Goal: Information Seeking & Learning: Learn about a topic

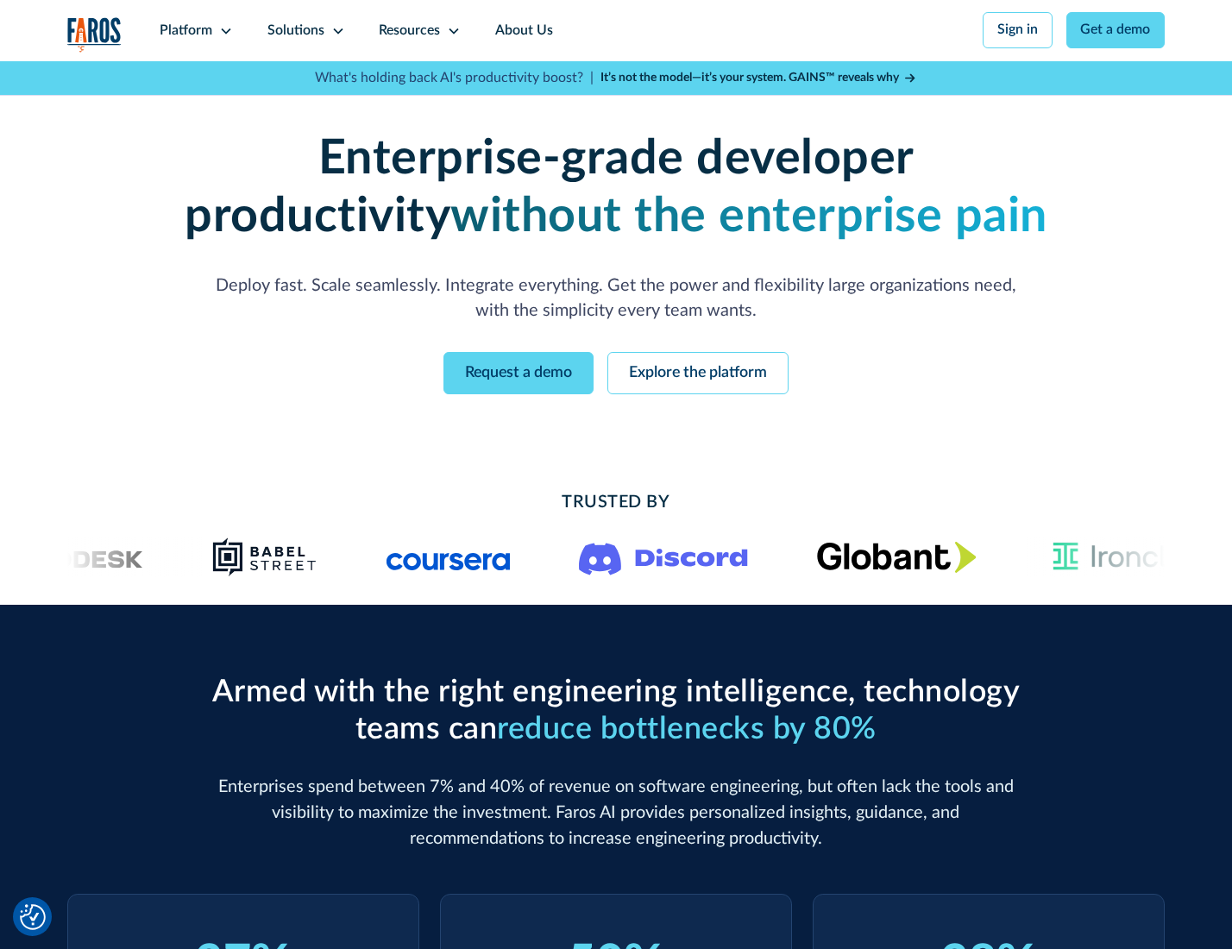
click at [223, 30] on icon at bounding box center [226, 31] width 14 height 14
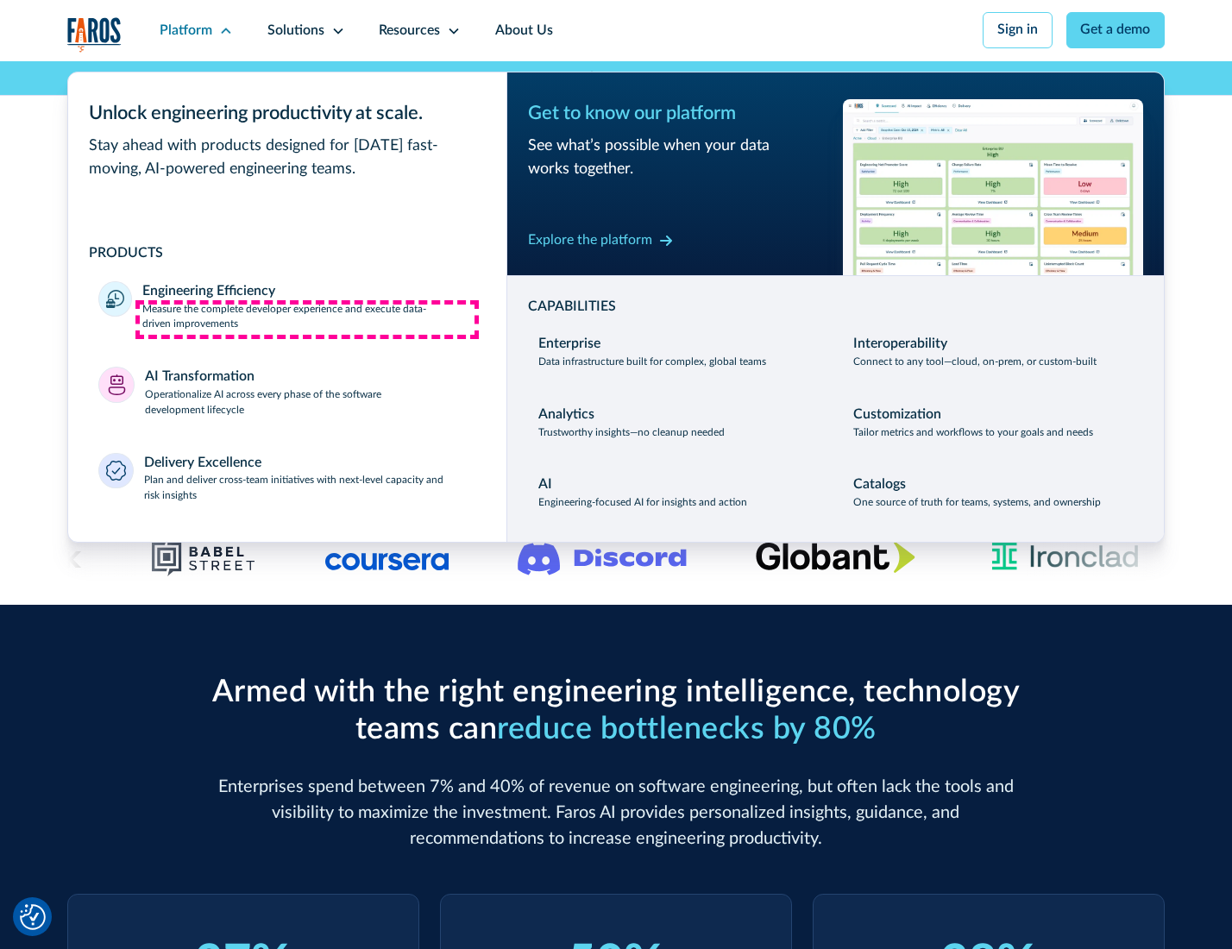
click at [307, 319] on p "Measure the complete developer experience and execute data-driven improvements" at bounding box center [308, 317] width 333 height 31
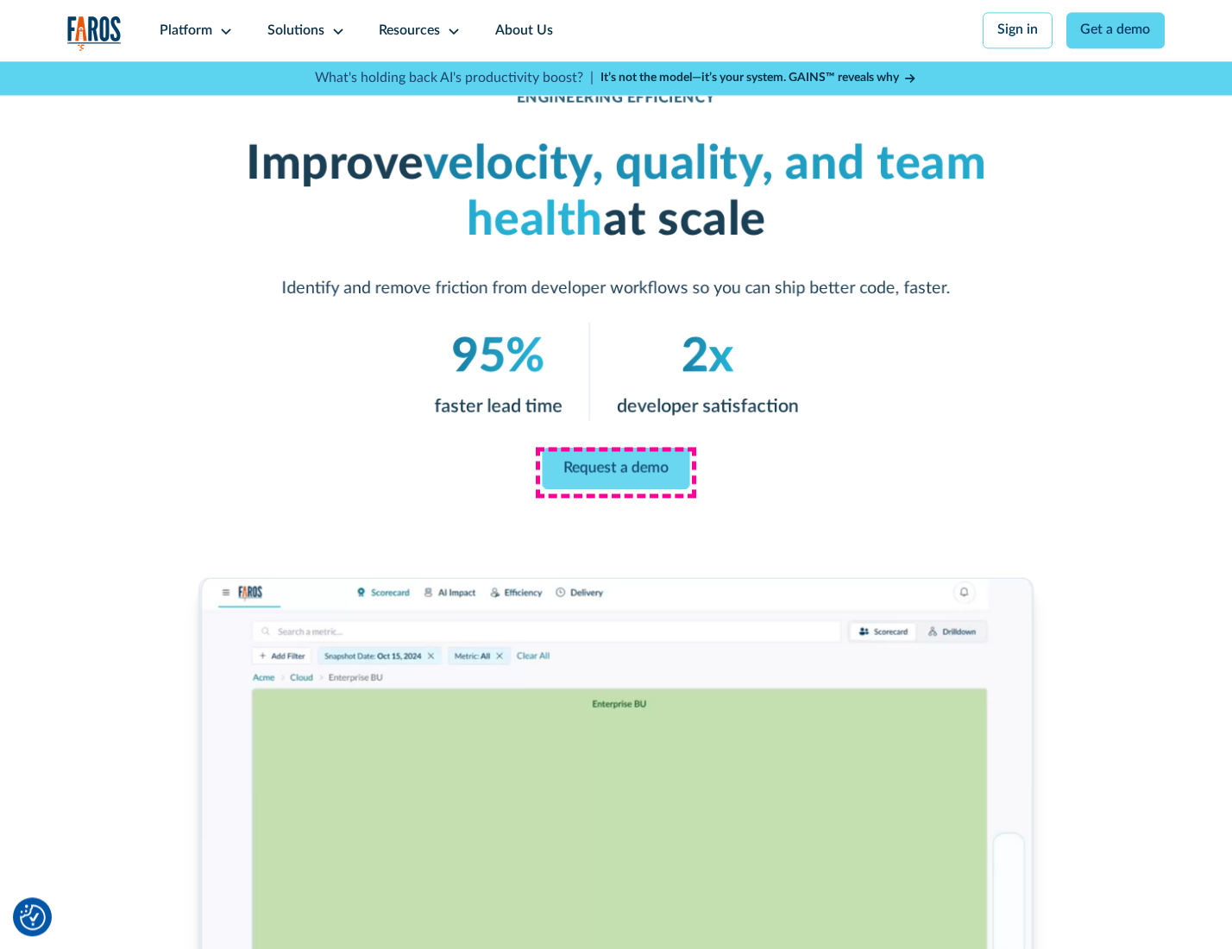
click at [615, 470] on link "Request a demo" at bounding box center [617, 468] width 148 height 41
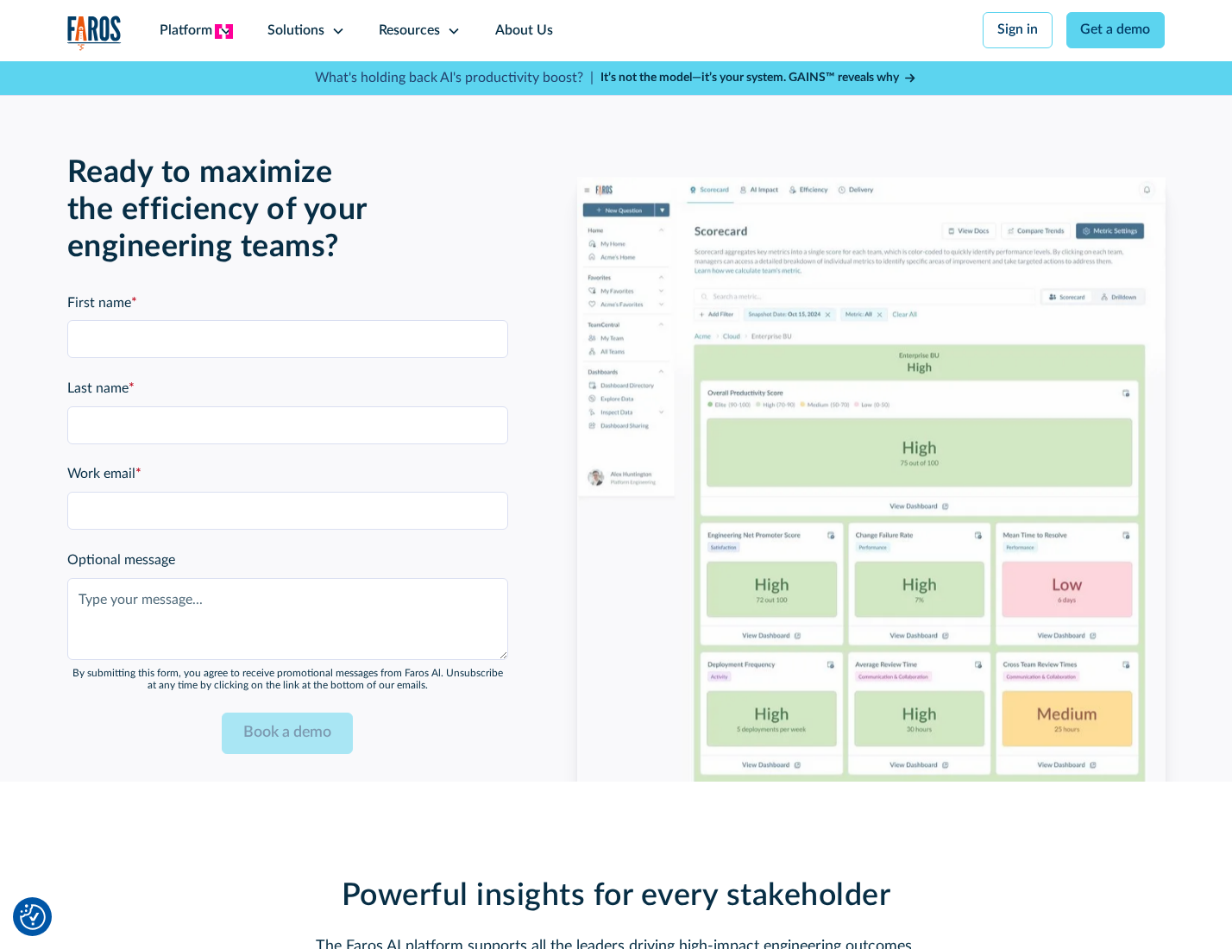
scroll to position [3756, 0]
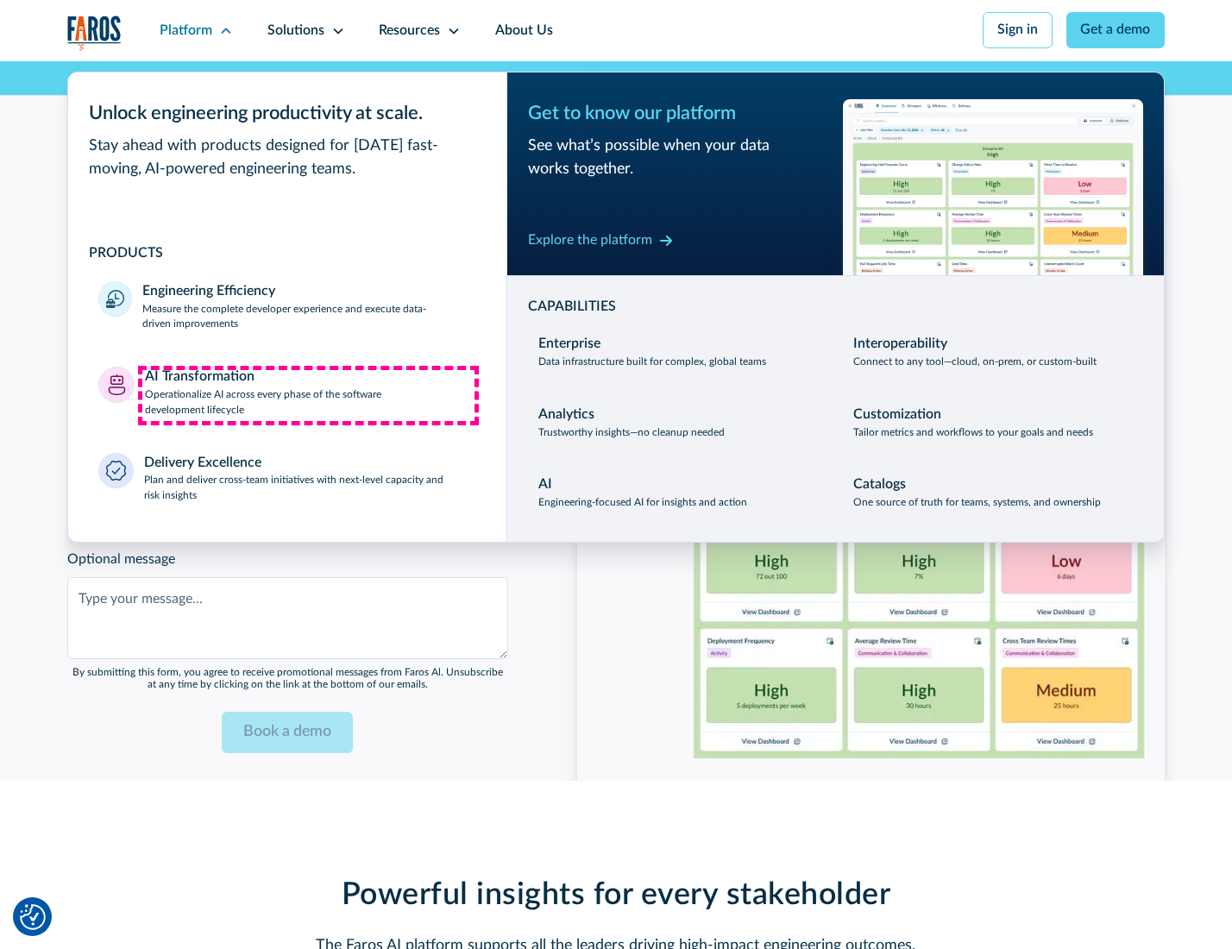
click at [308, 395] on p "Operationalize AI across every phase of the software development lifecycle" at bounding box center [310, 402] width 331 height 31
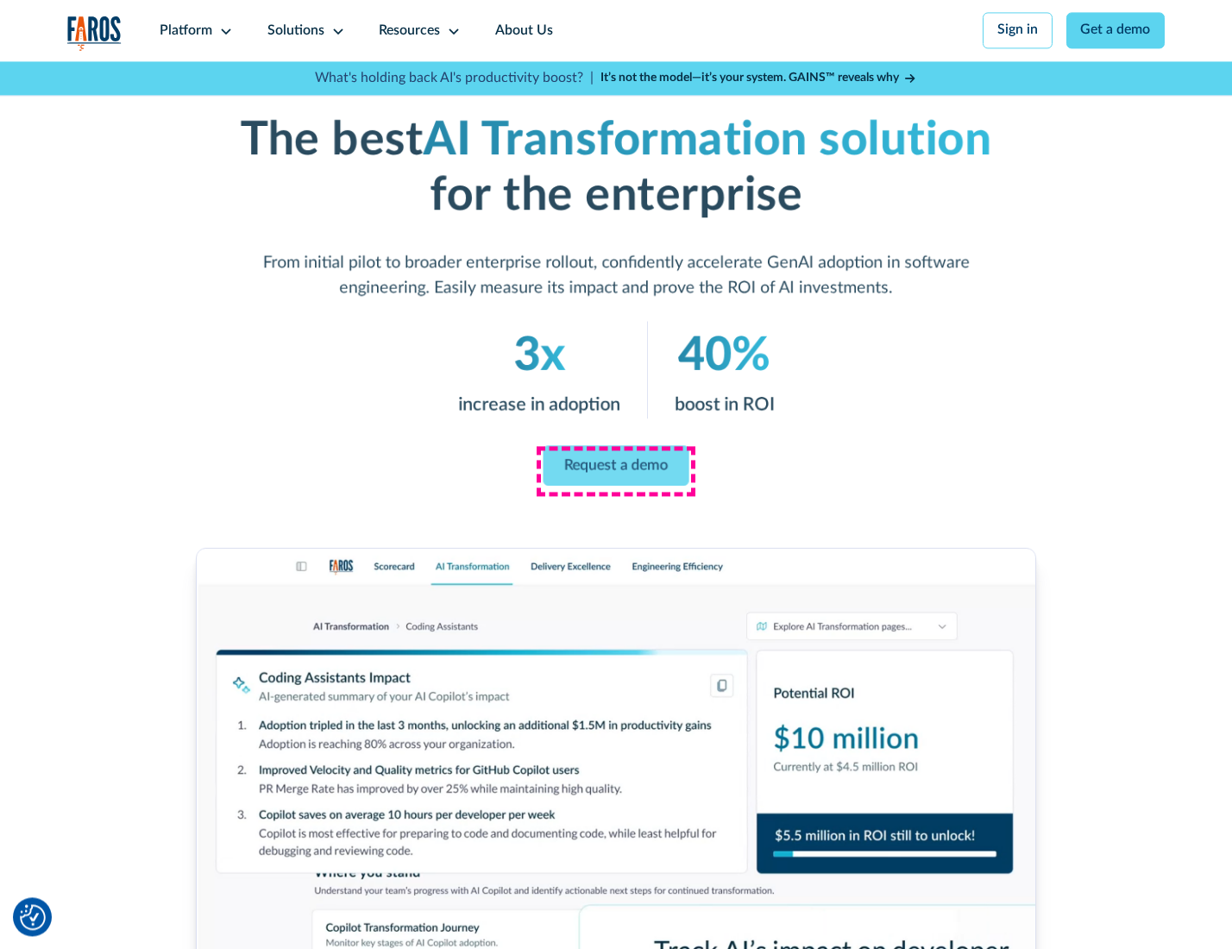
click at [615, 468] on link "Request a demo" at bounding box center [617, 465] width 146 height 41
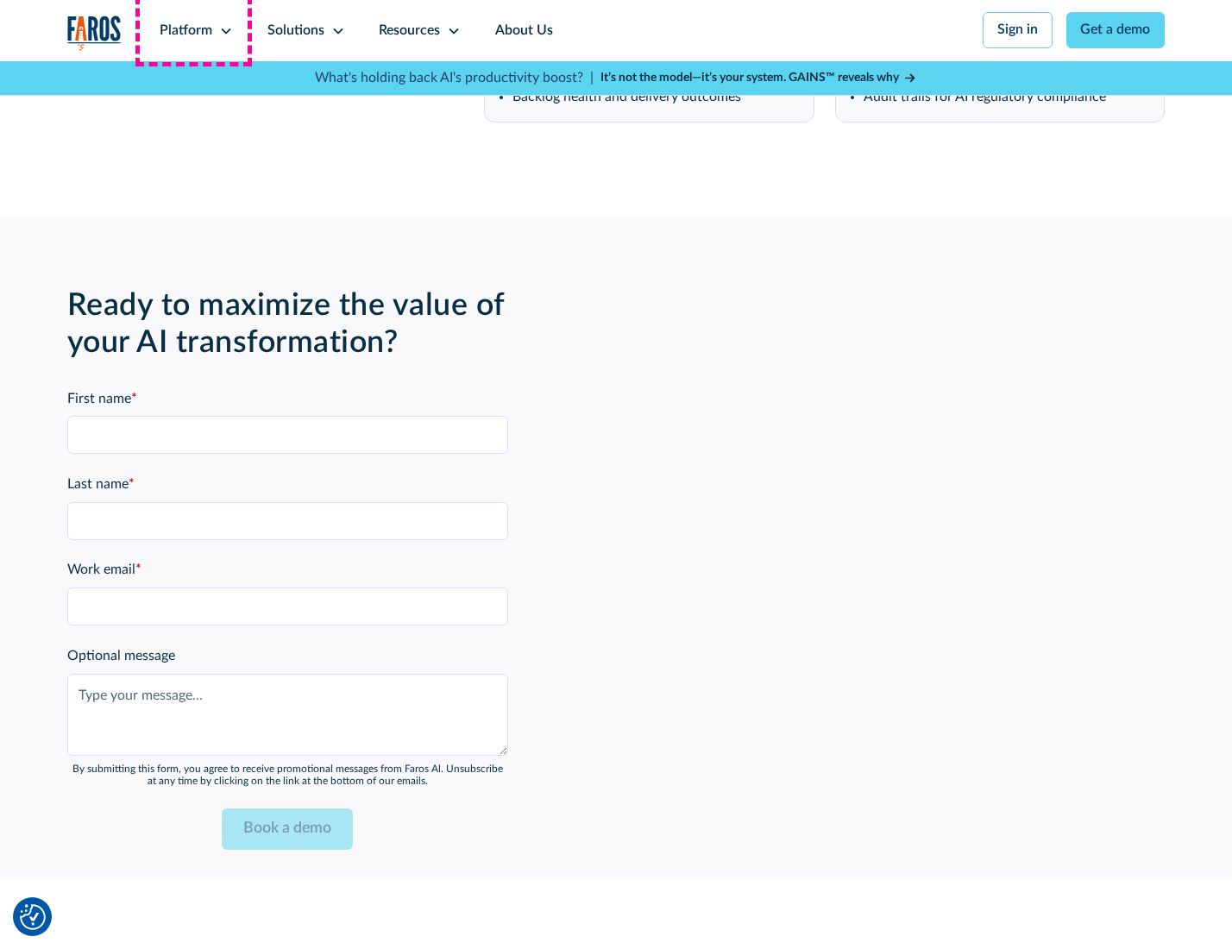
click at [193, 30] on div "Platform" at bounding box center [186, 31] width 53 height 21
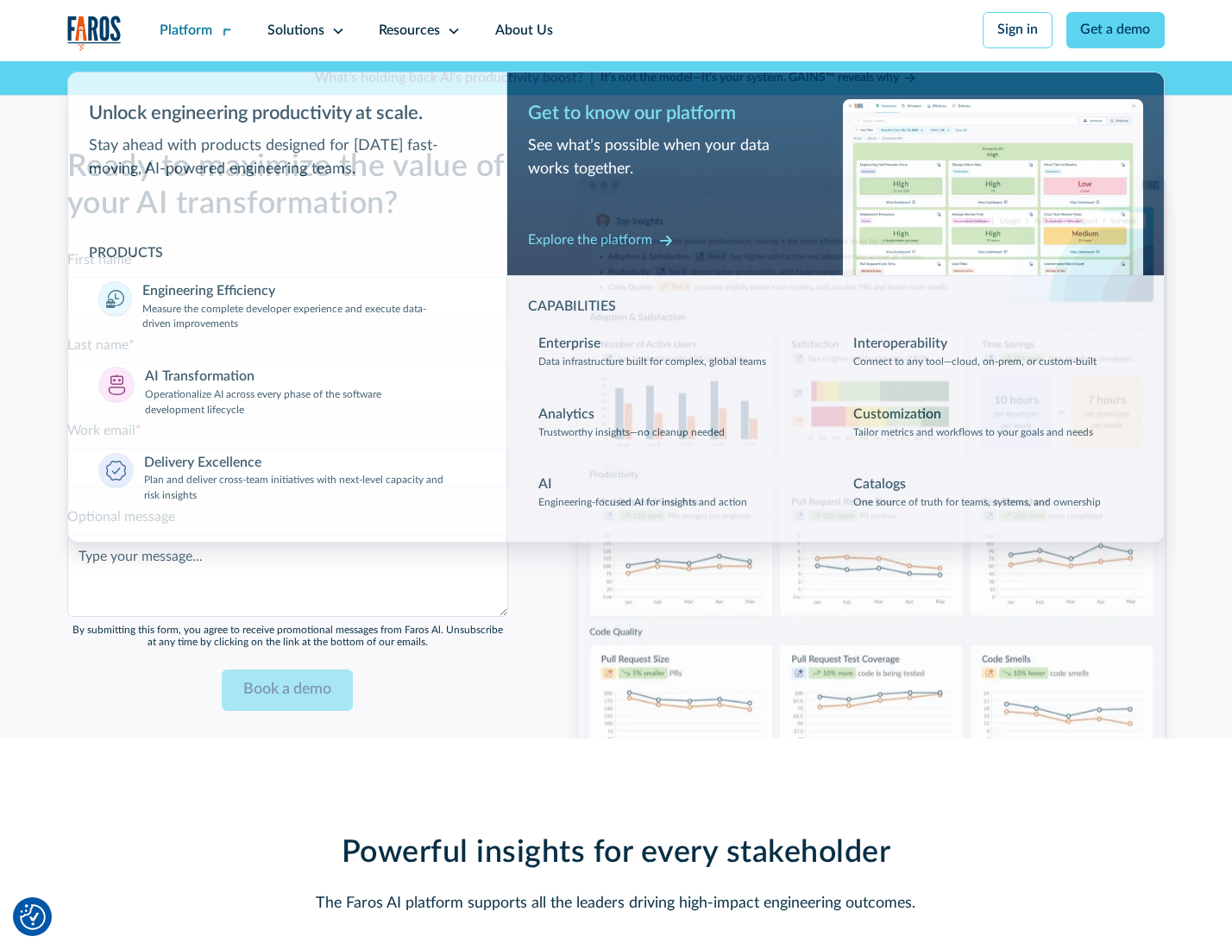
scroll to position [4172, 0]
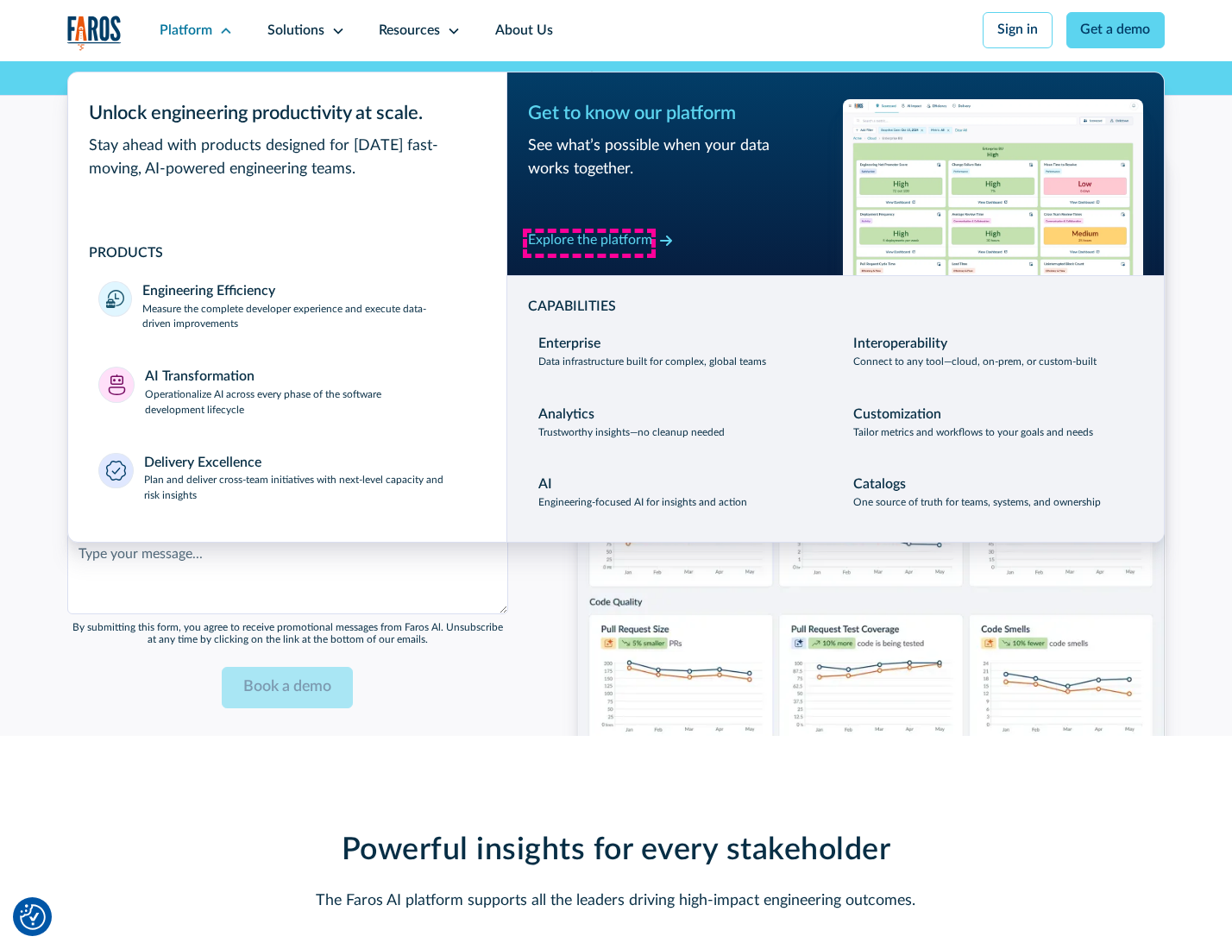
click at [589, 242] on div "Explore the platform" at bounding box center [590, 240] width 124 height 21
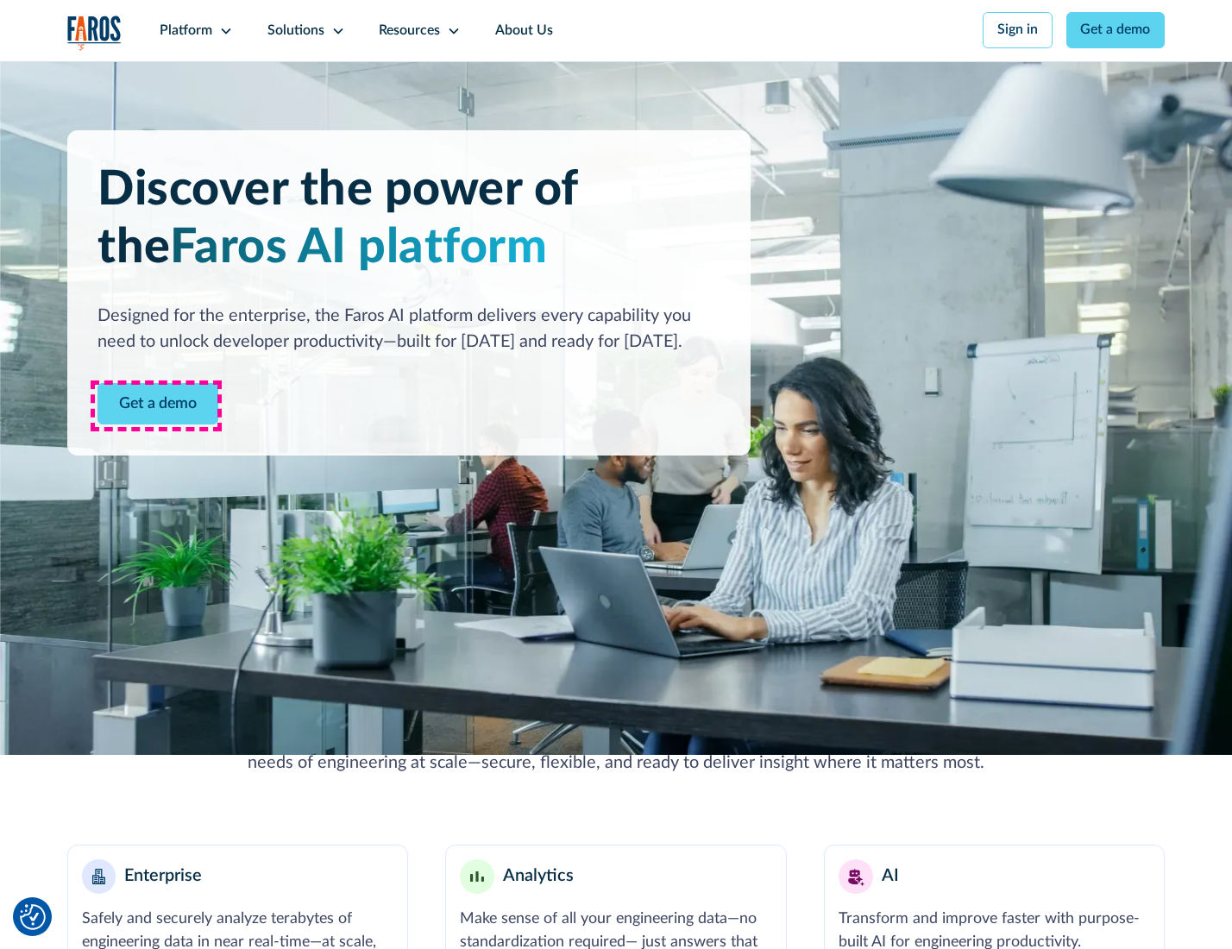
click at [156, 406] on link "Get a demo" at bounding box center [157, 404] width 121 height 42
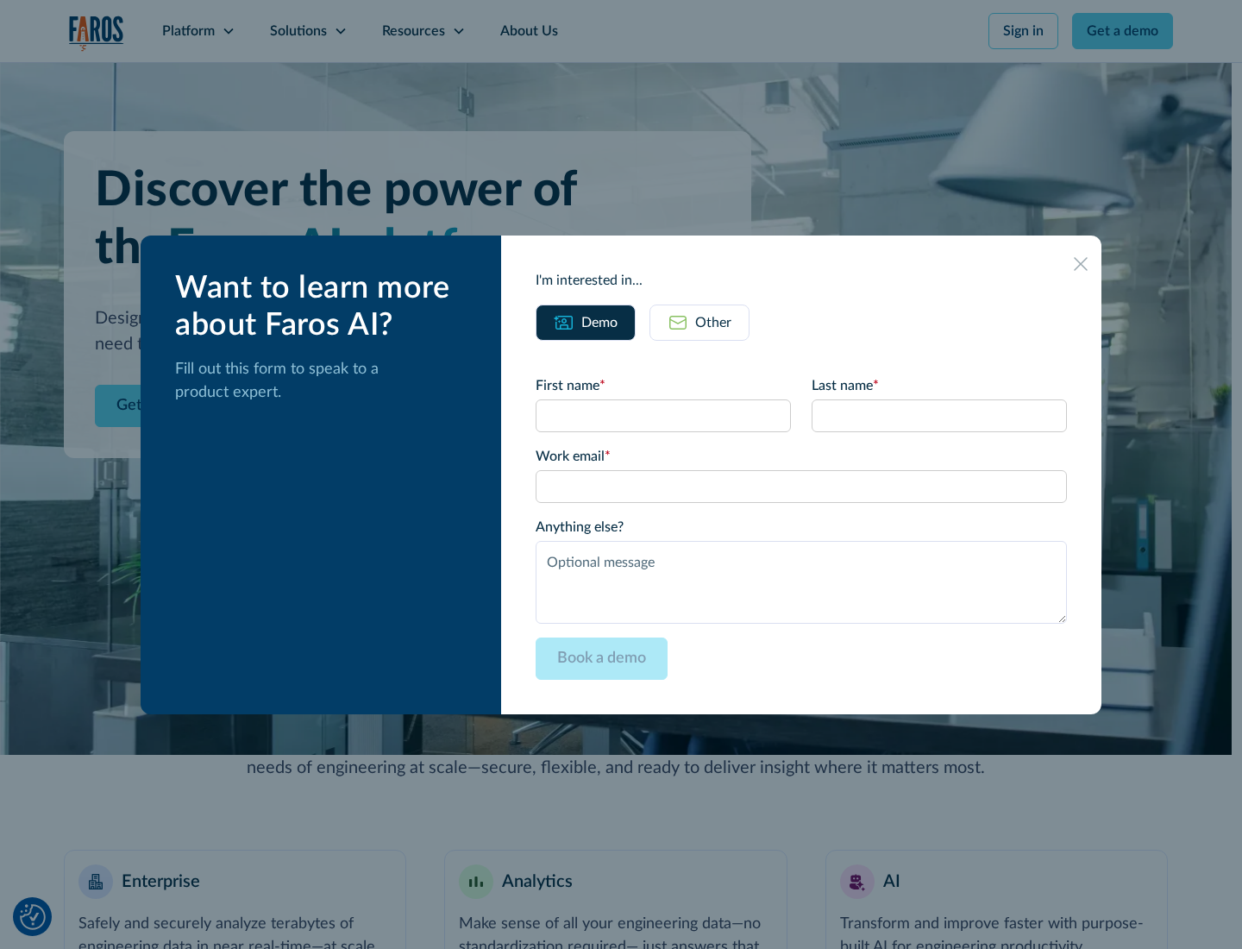
click at [713, 322] on div "Other" at bounding box center [713, 322] width 36 height 21
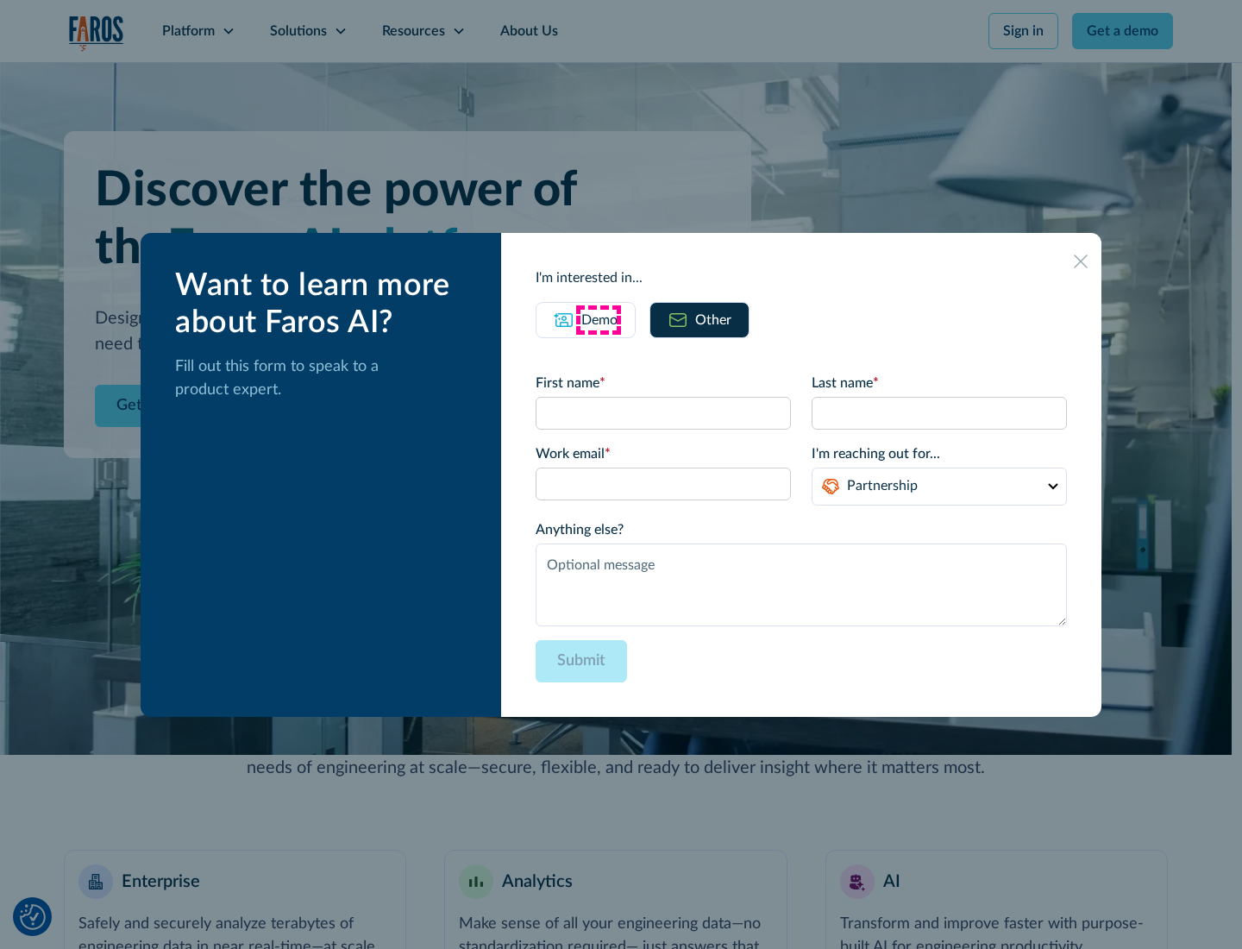
click at [598, 319] on div "Demo" at bounding box center [600, 320] width 36 height 21
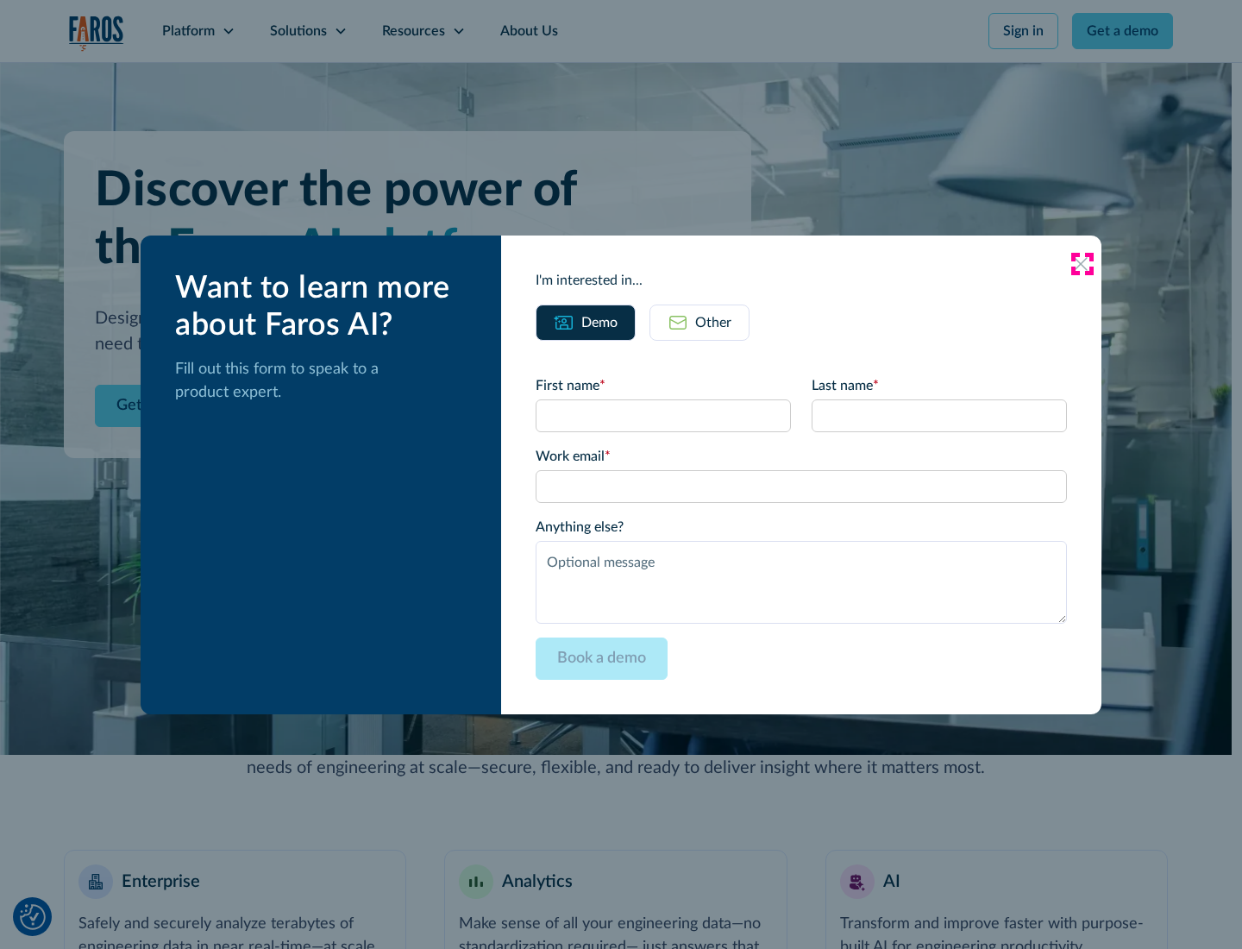
click at [1082, 263] on icon at bounding box center [1081, 264] width 14 height 14
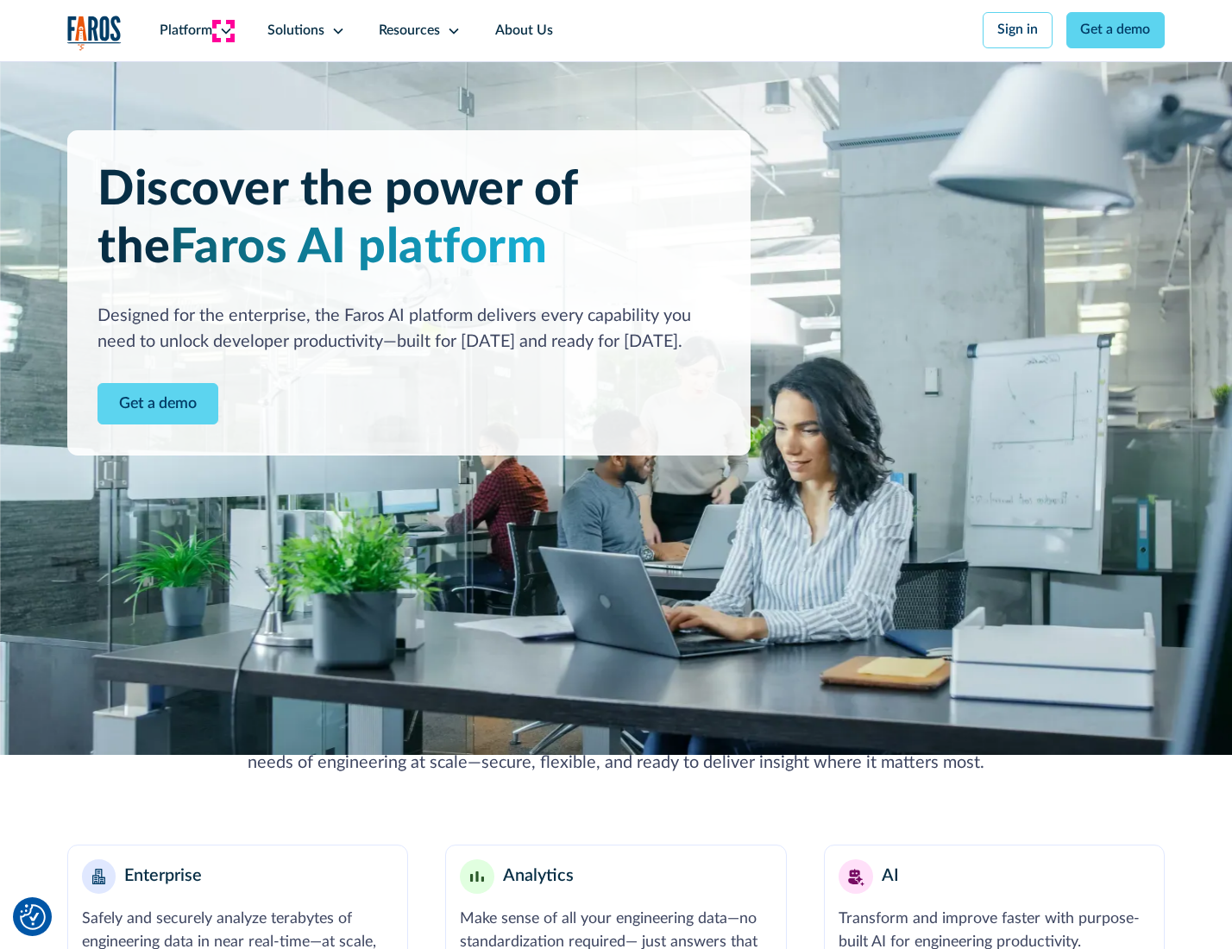
click at [223, 30] on icon at bounding box center [226, 31] width 14 height 14
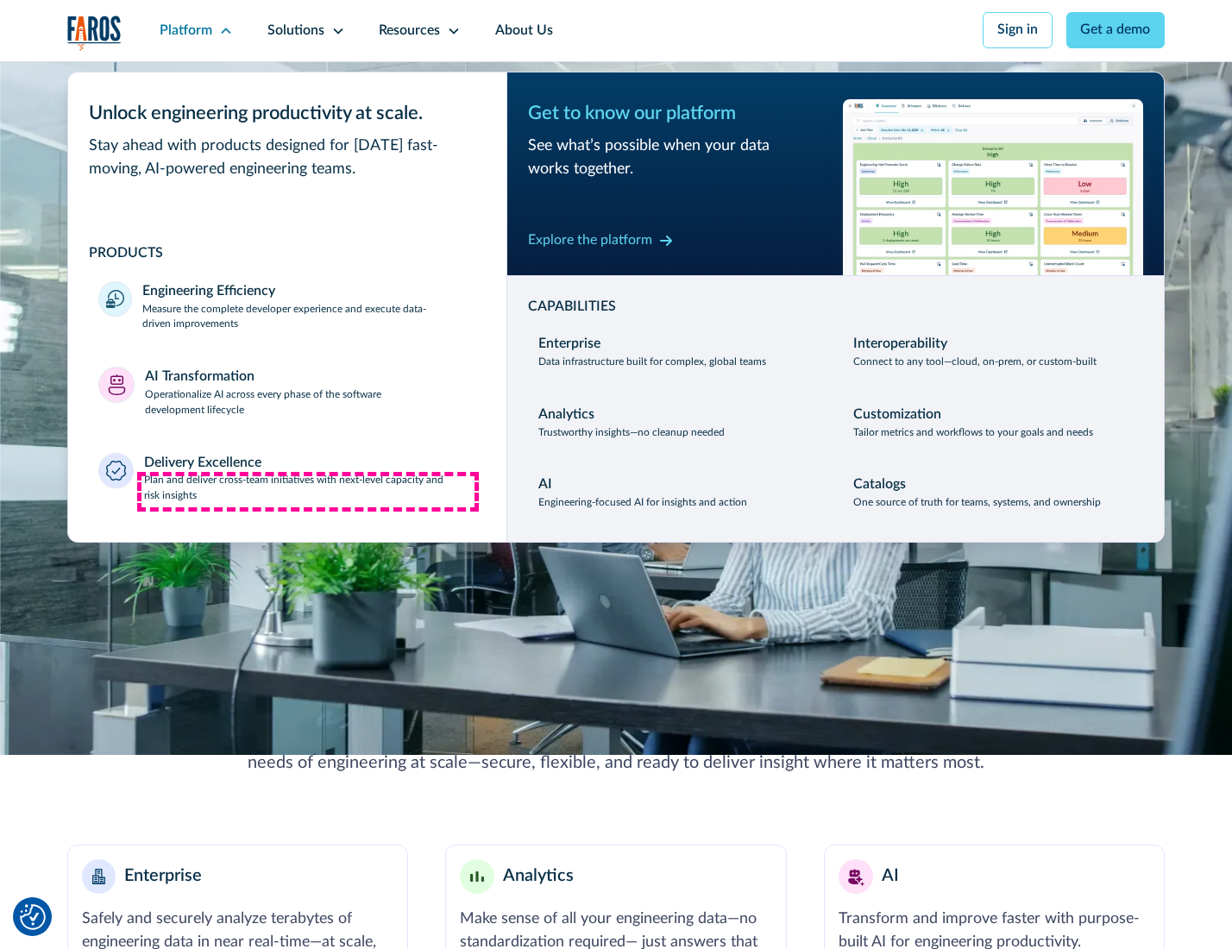
click at [308, 492] on p "Plan and deliver cross-team initiatives with next-level capacity and risk insig…" at bounding box center [310, 488] width 332 height 31
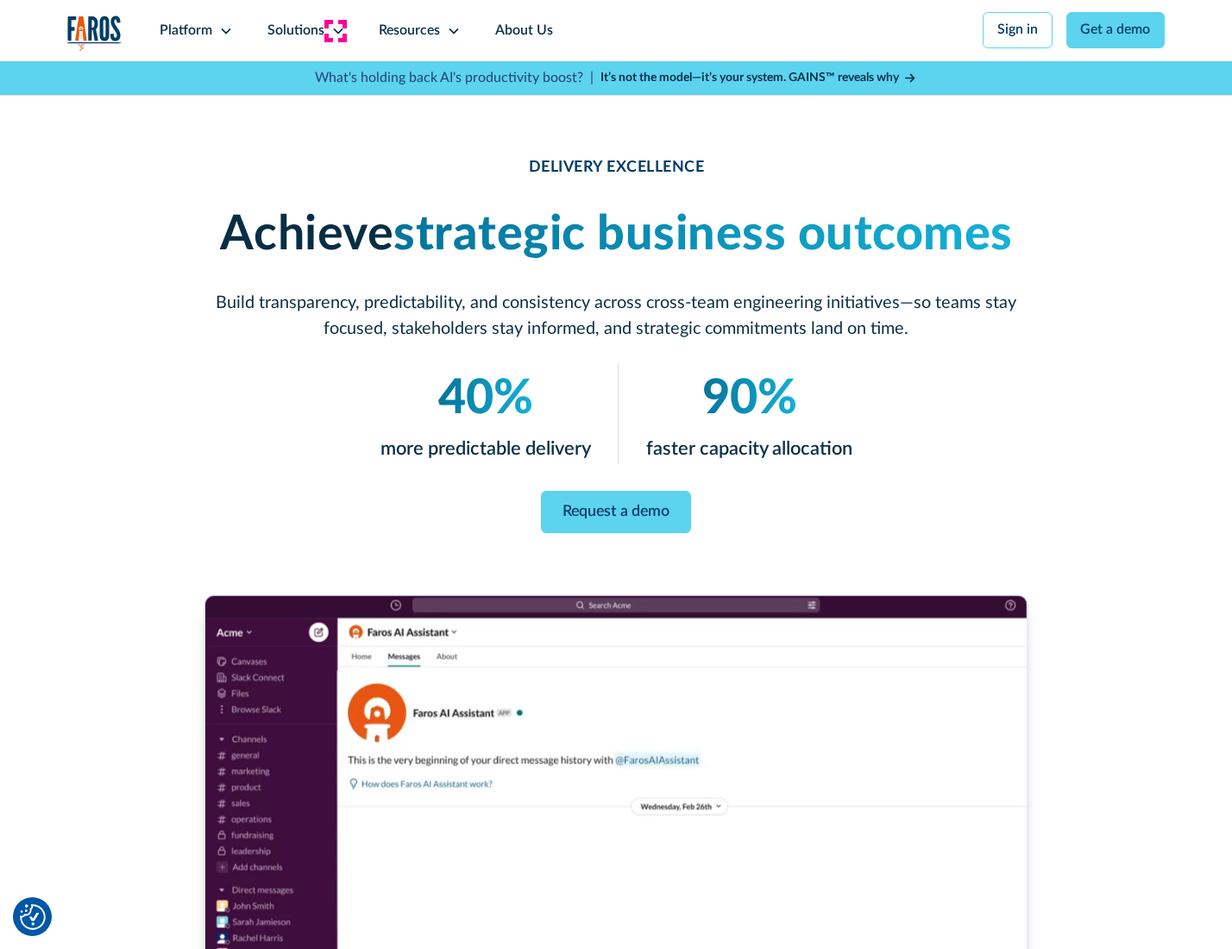
click at [335, 30] on icon at bounding box center [338, 31] width 14 height 14
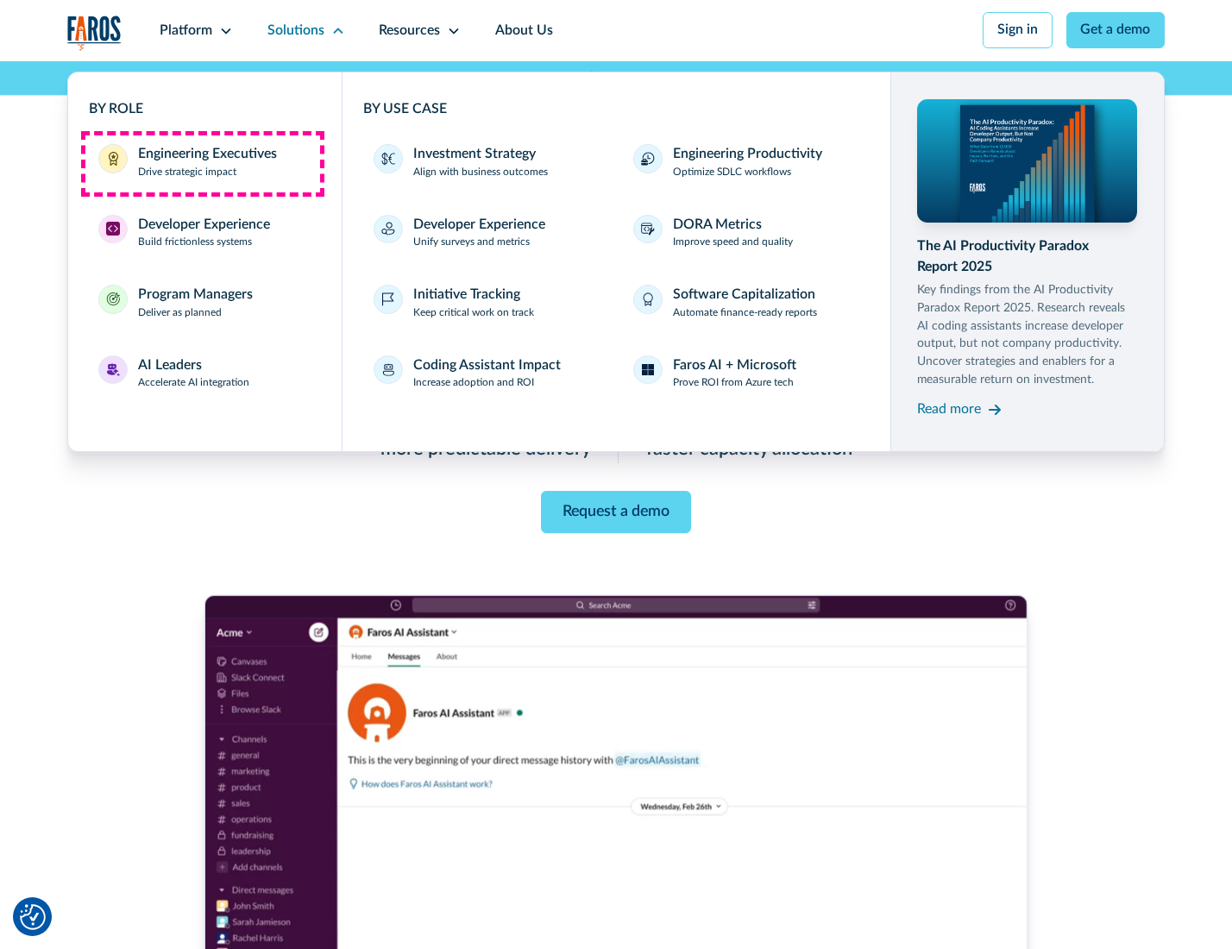
click at [202, 163] on div "Engineering Executives" at bounding box center [207, 154] width 139 height 21
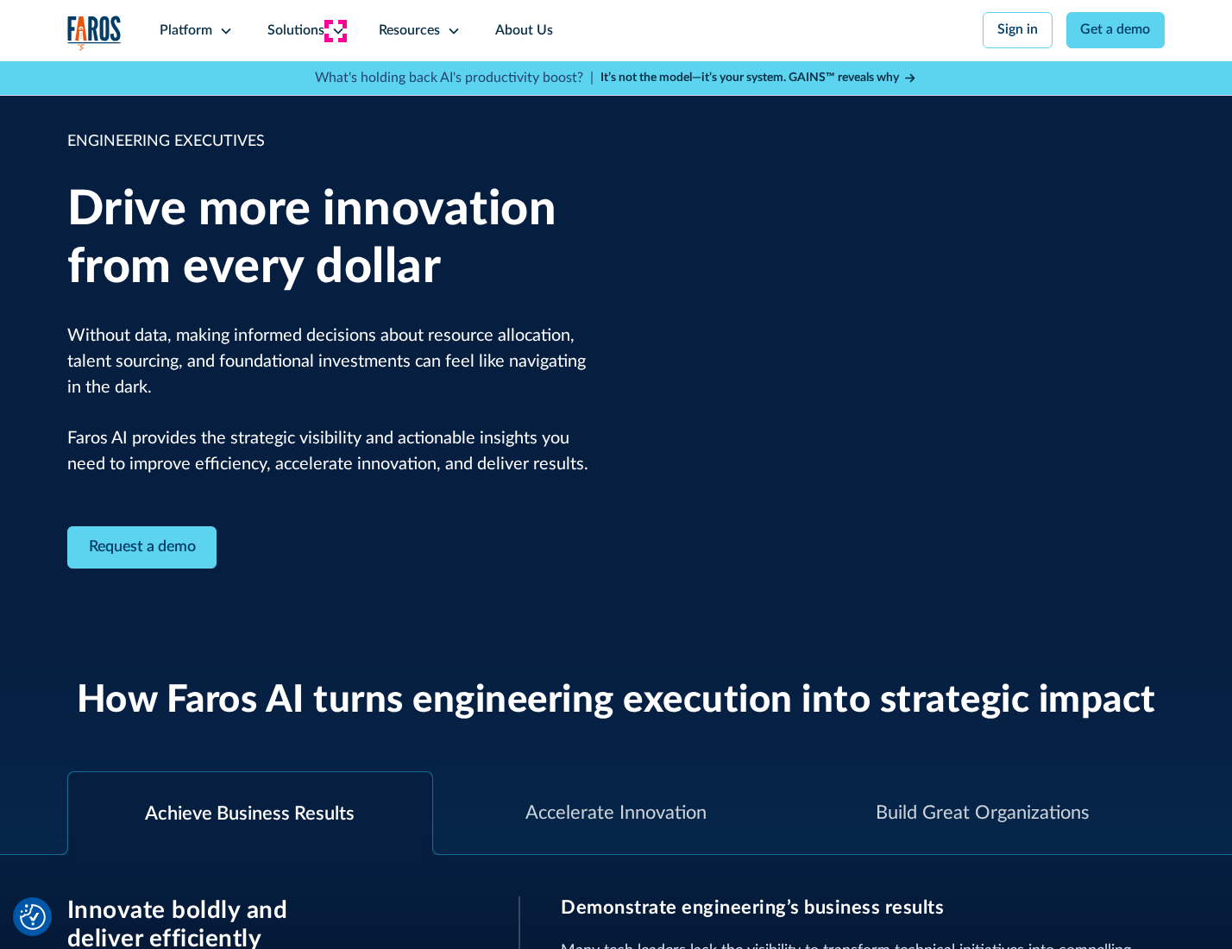
click at [335, 30] on icon at bounding box center [338, 31] width 14 height 14
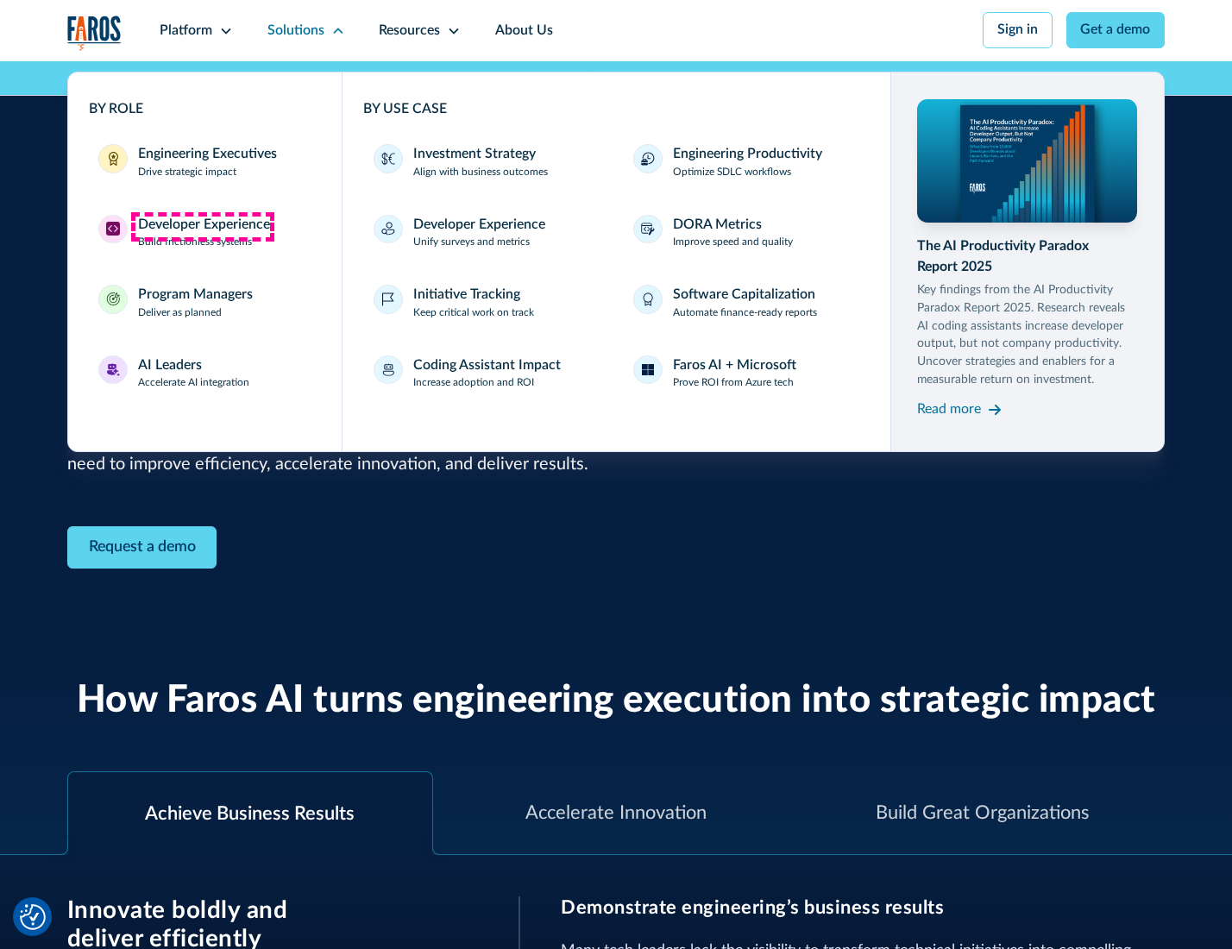
click at [202, 226] on div "Developer Experience" at bounding box center [204, 225] width 132 height 21
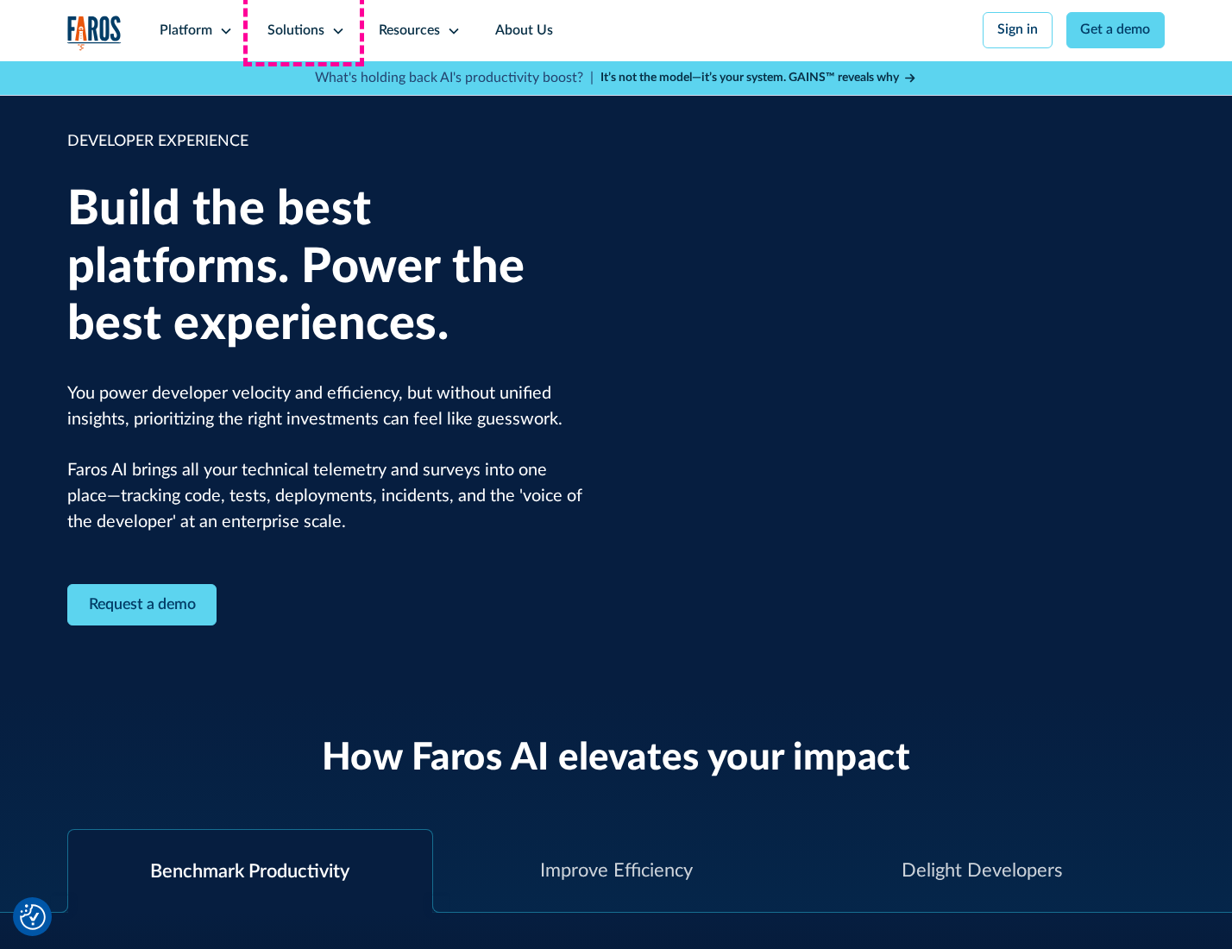
click at [304, 30] on div "Solutions" at bounding box center [295, 31] width 57 height 21
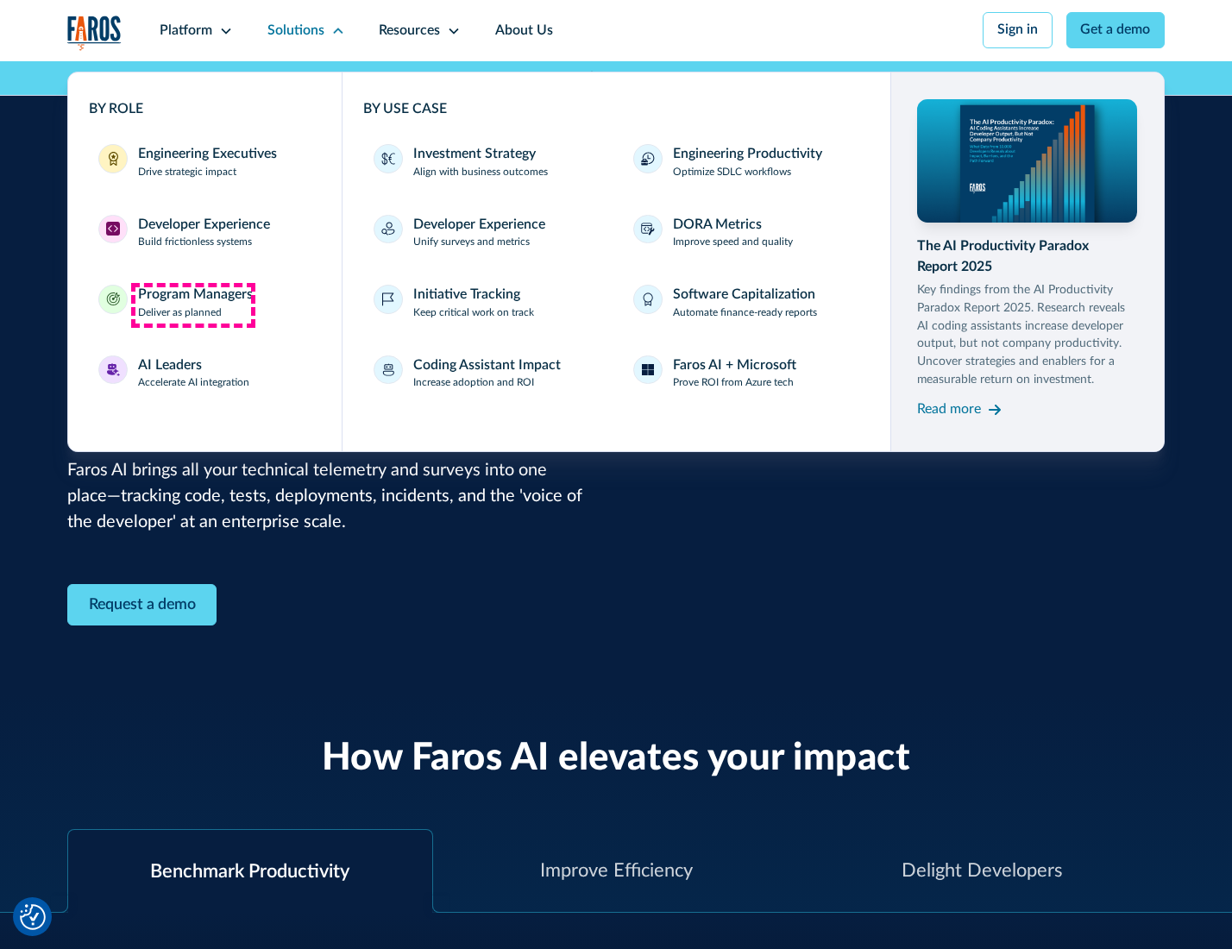
click at [192, 305] on div "Program Managers" at bounding box center [195, 295] width 115 height 21
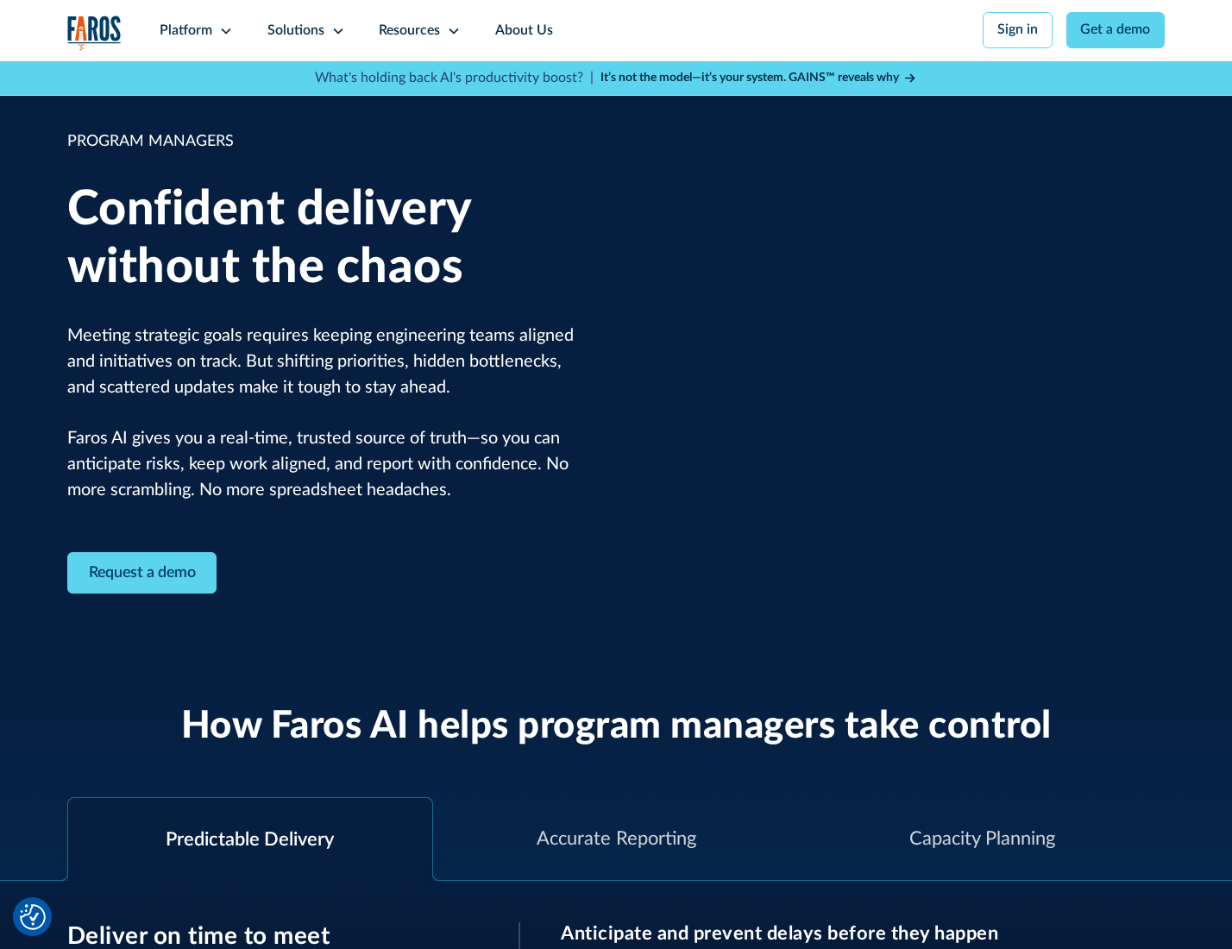
click at [335, 31] on icon at bounding box center [338, 31] width 14 height 14
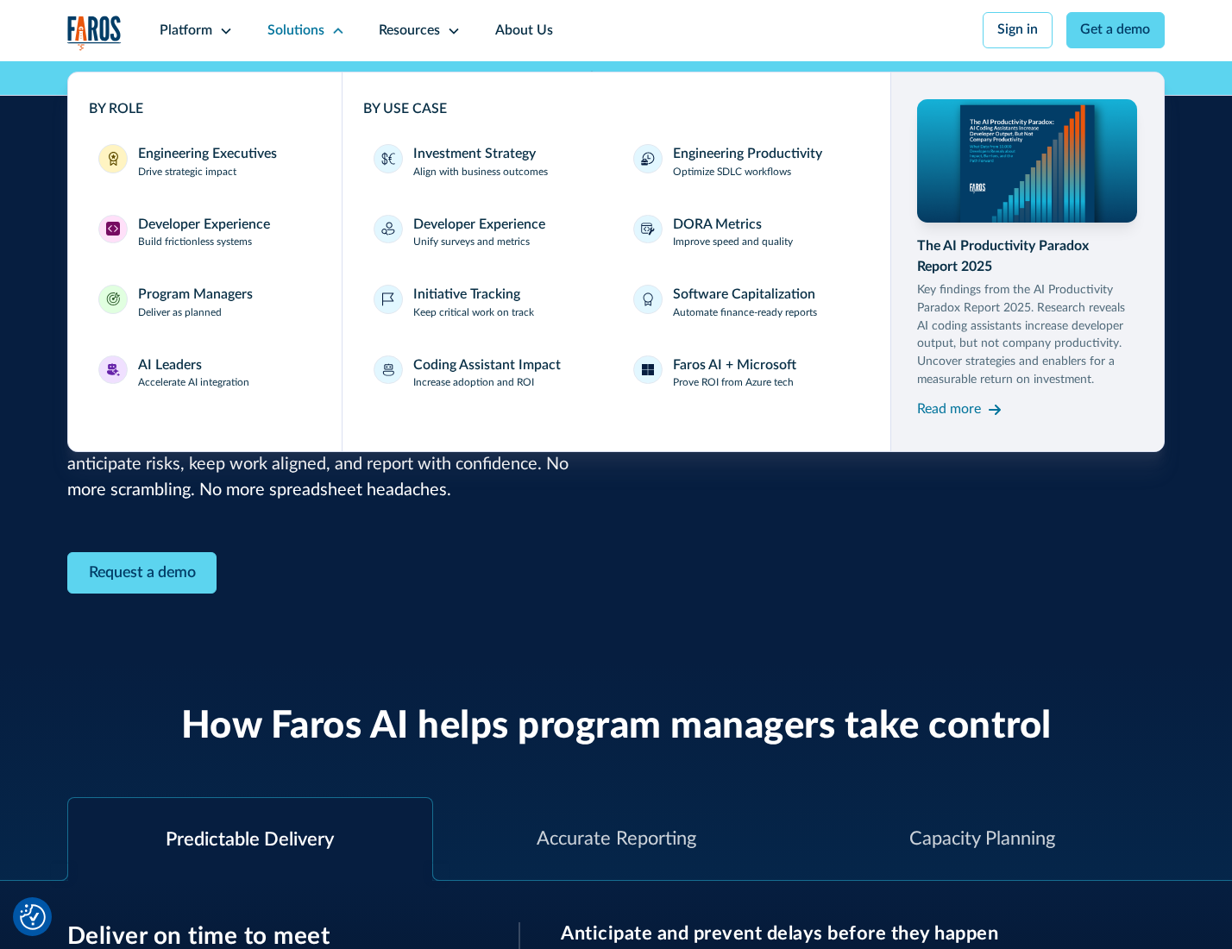
click at [192, 375] on div "AI Leaders" at bounding box center [170, 365] width 64 height 21
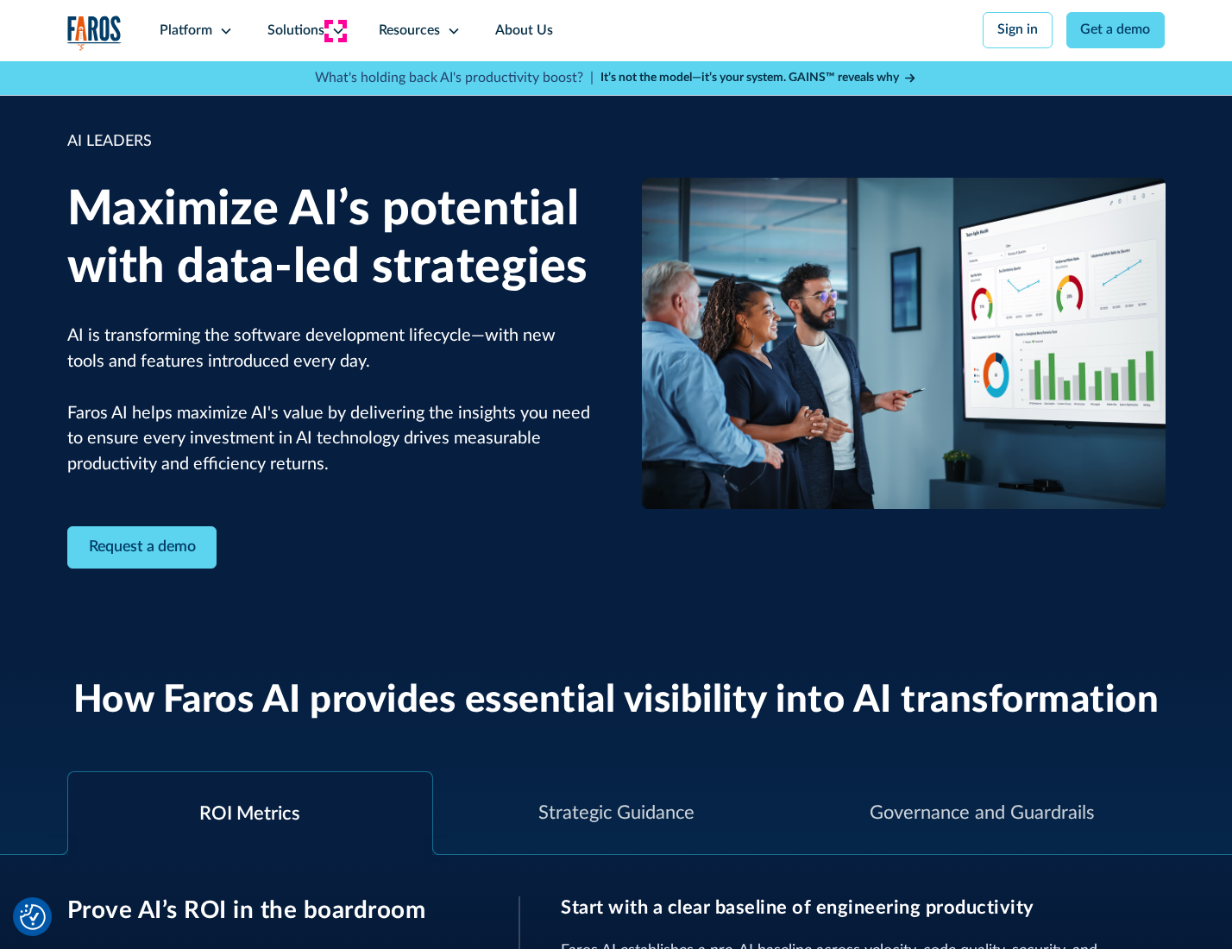
click at [335, 30] on icon at bounding box center [338, 31] width 14 height 14
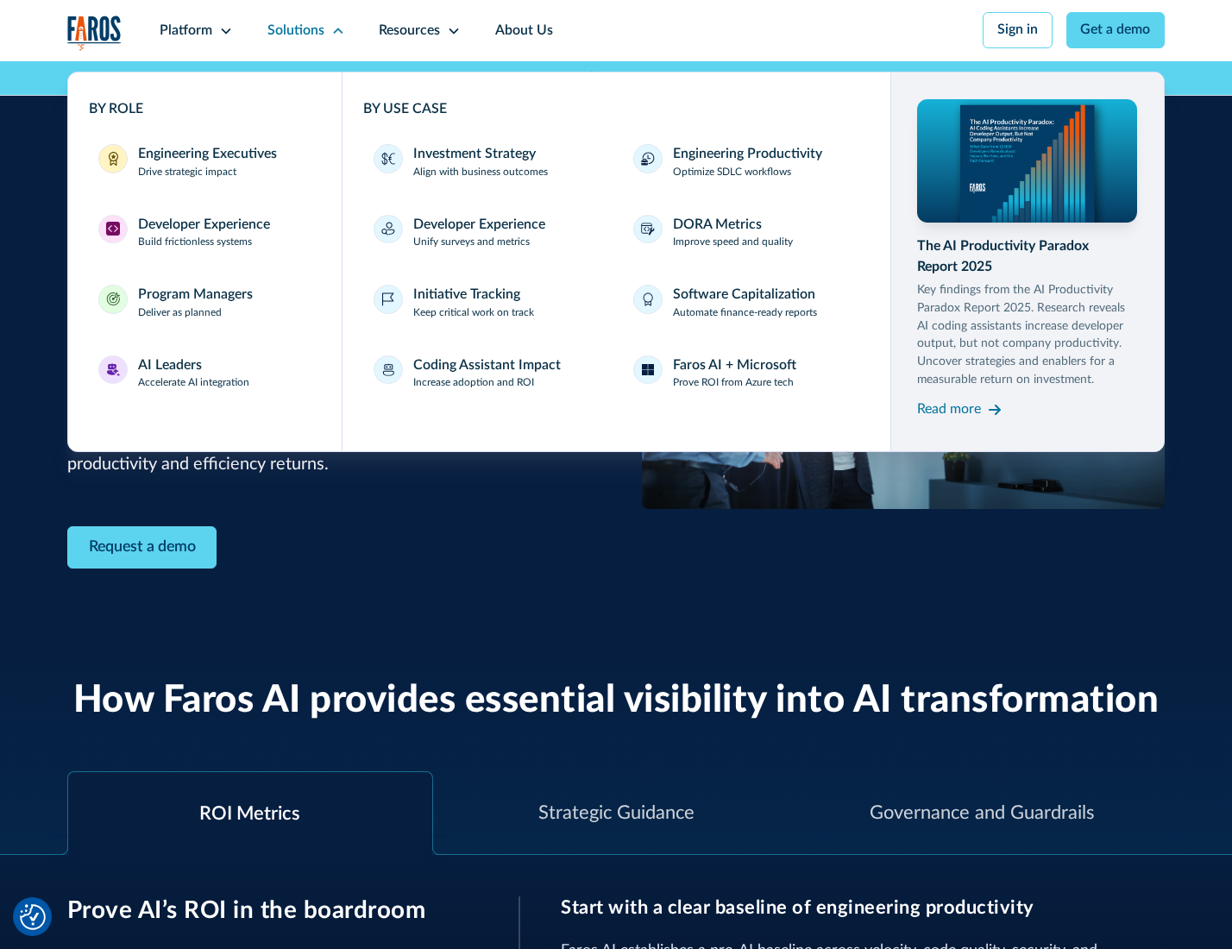
click at [473, 155] on div "Investment Strategy" at bounding box center [474, 154] width 123 height 21
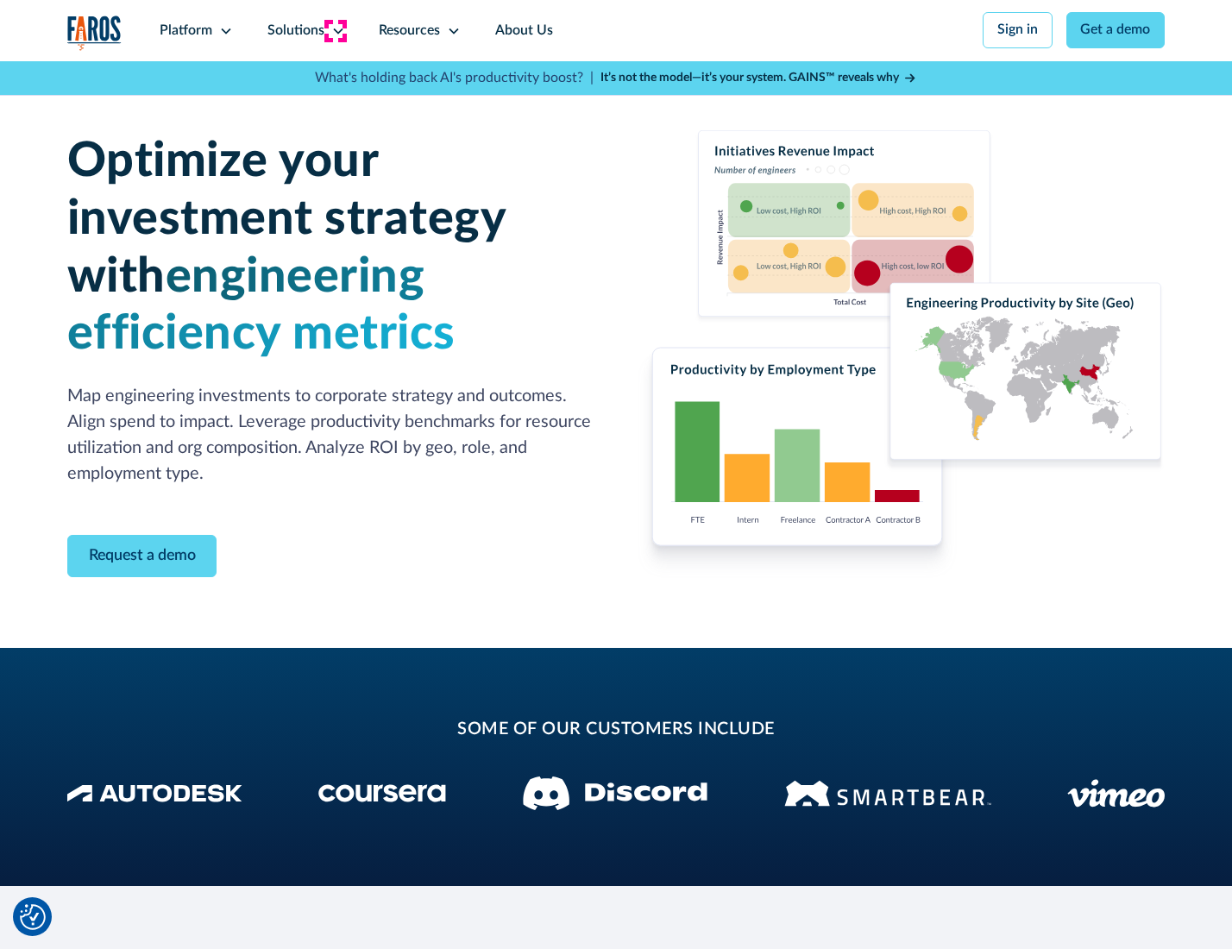
click at [335, 30] on icon at bounding box center [338, 31] width 14 height 14
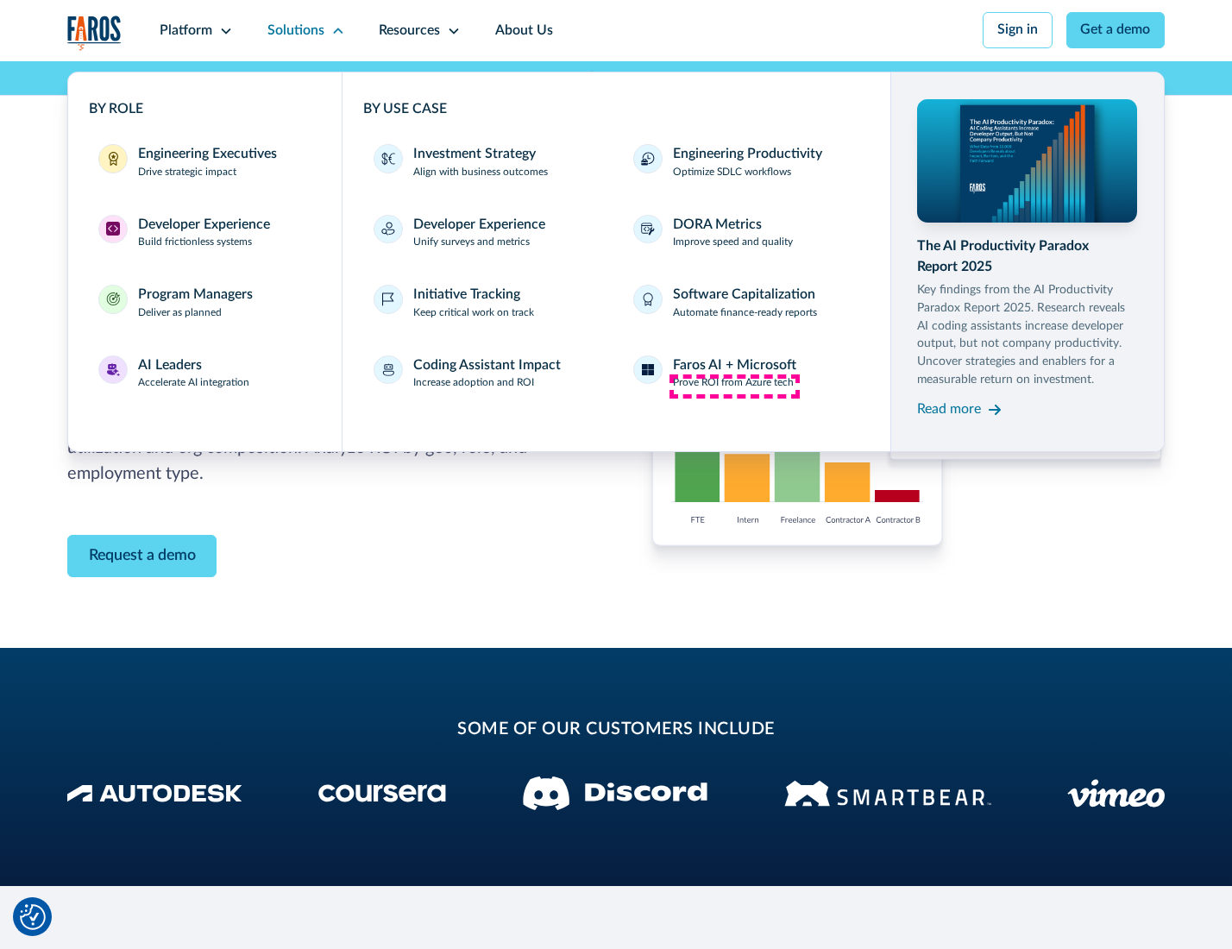
click at [734, 386] on p "Prove ROI from Azure tech" at bounding box center [733, 383] width 121 height 16
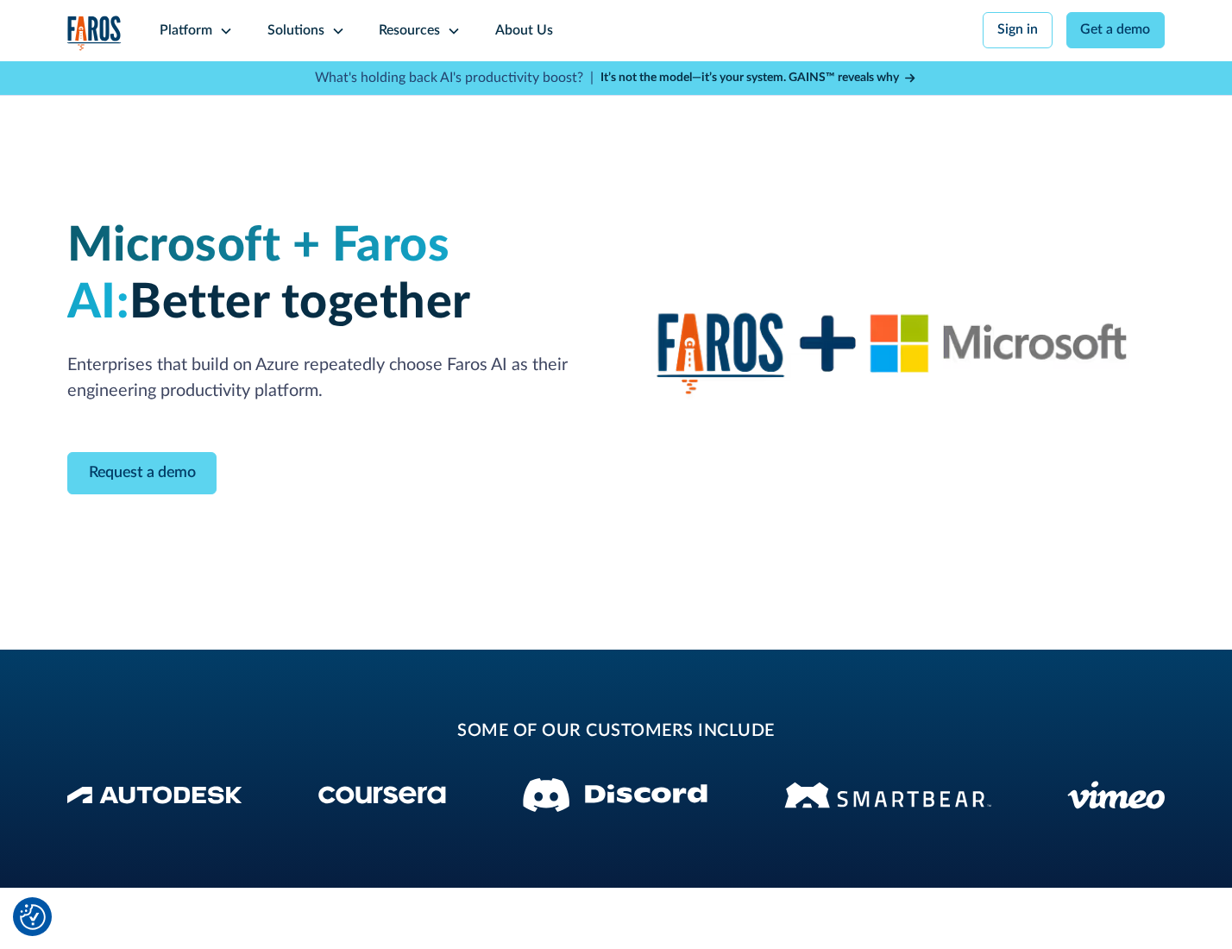
click at [335, 30] on icon at bounding box center [338, 31] width 14 height 14
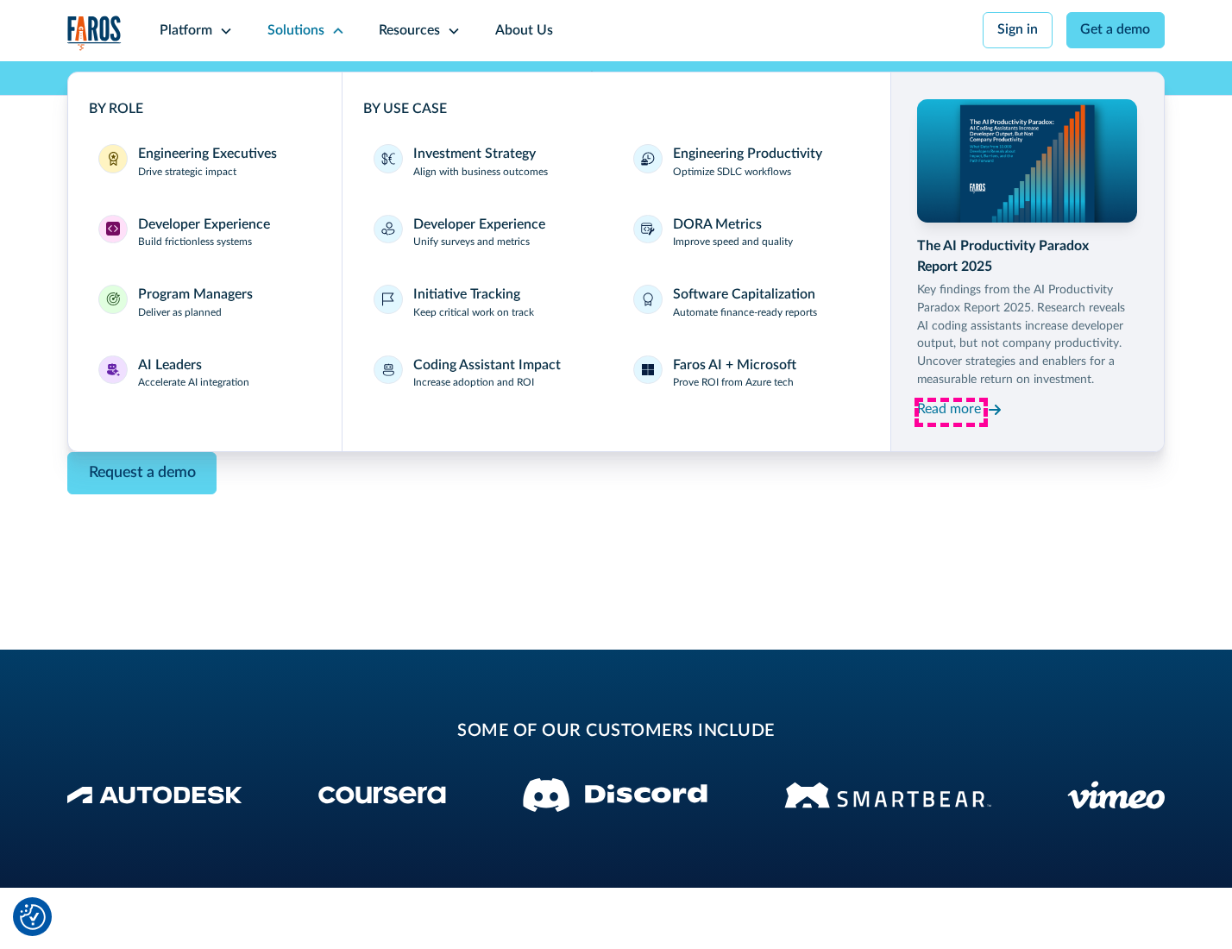
click at [951, 412] on div "Read more" at bounding box center [949, 409] width 64 height 21
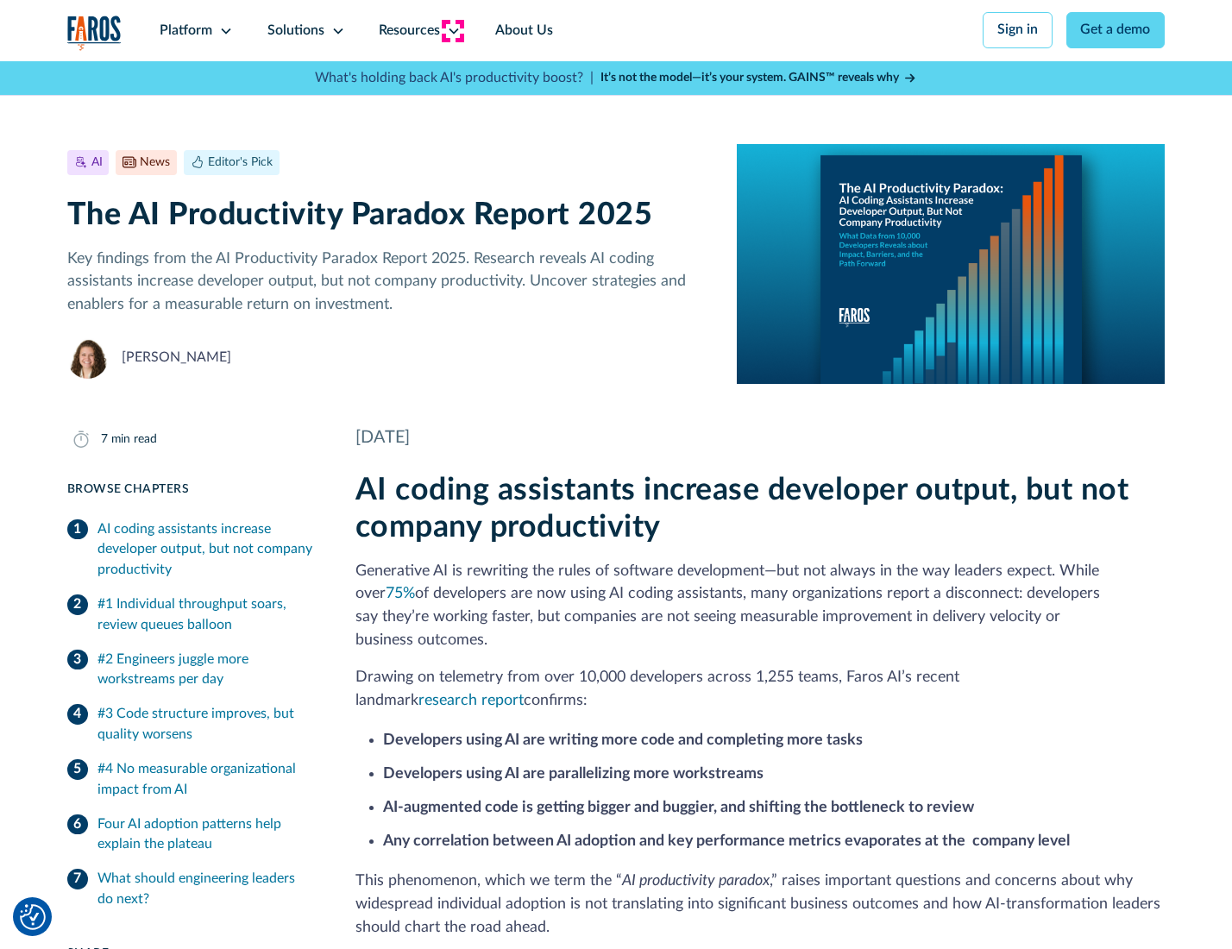
click at [452, 30] on icon at bounding box center [454, 31] width 14 height 14
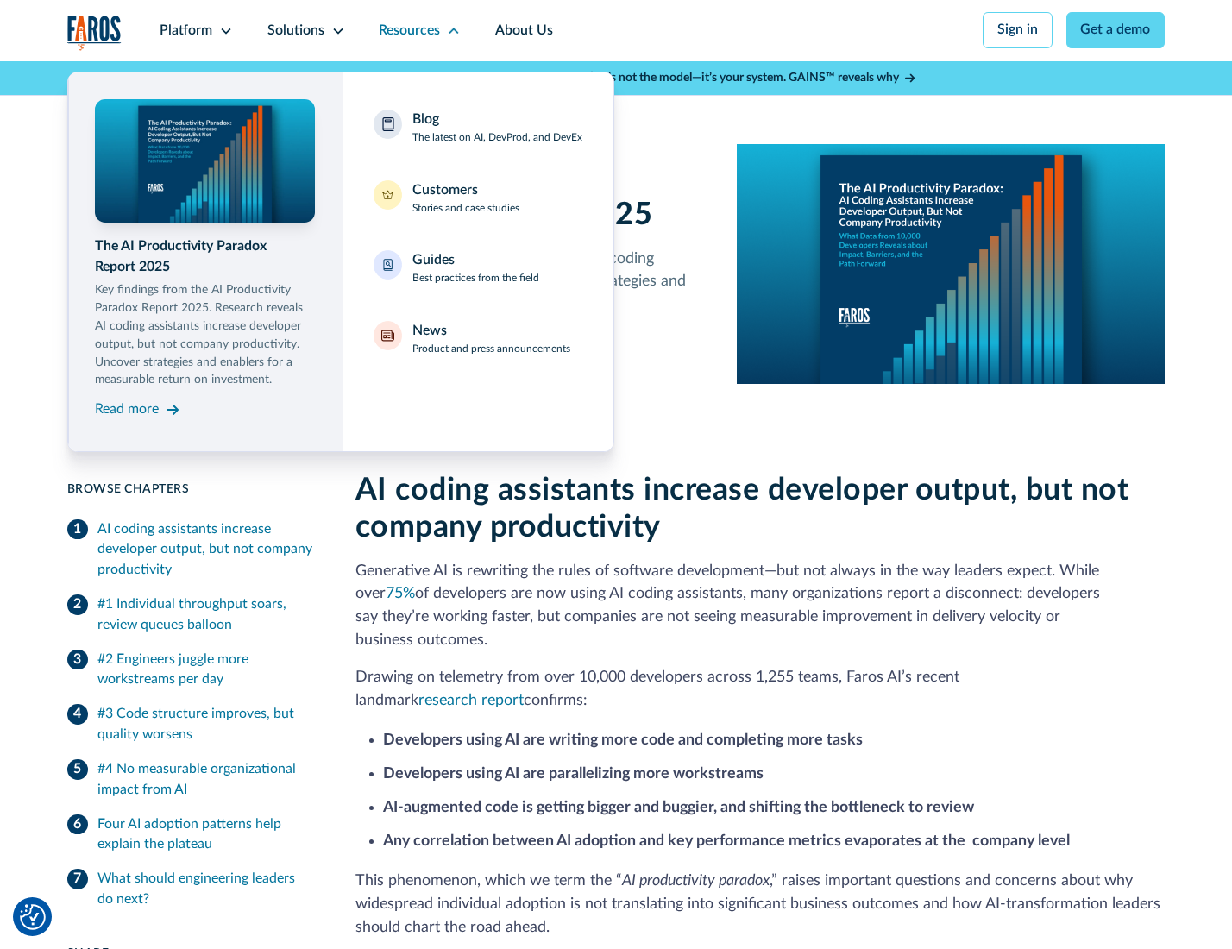
click at [496, 129] on div "Blog The latest on AI, DevProd, and DevEx" at bounding box center [497, 128] width 170 height 36
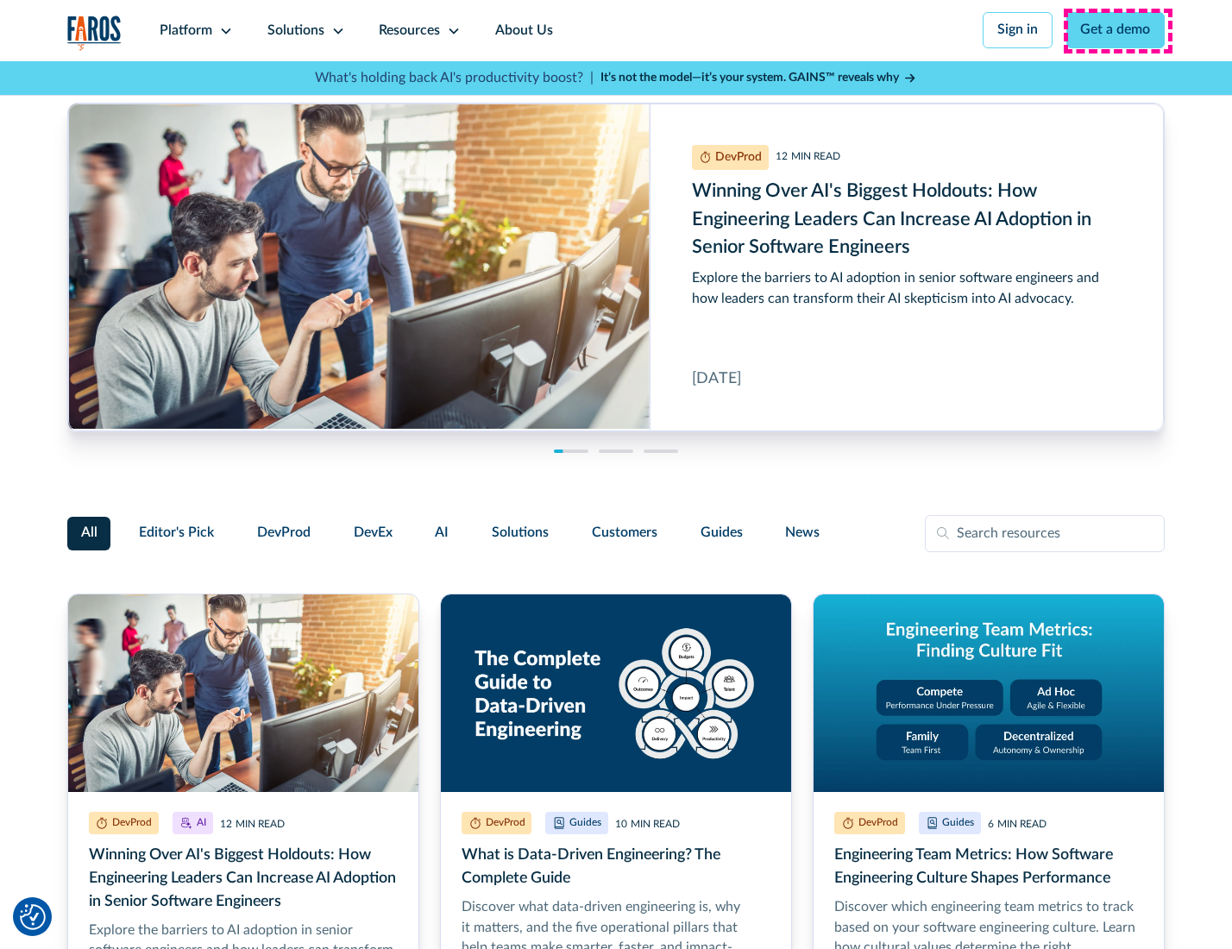
click at [1117, 30] on link "Get a demo" at bounding box center [1115, 30] width 99 height 36
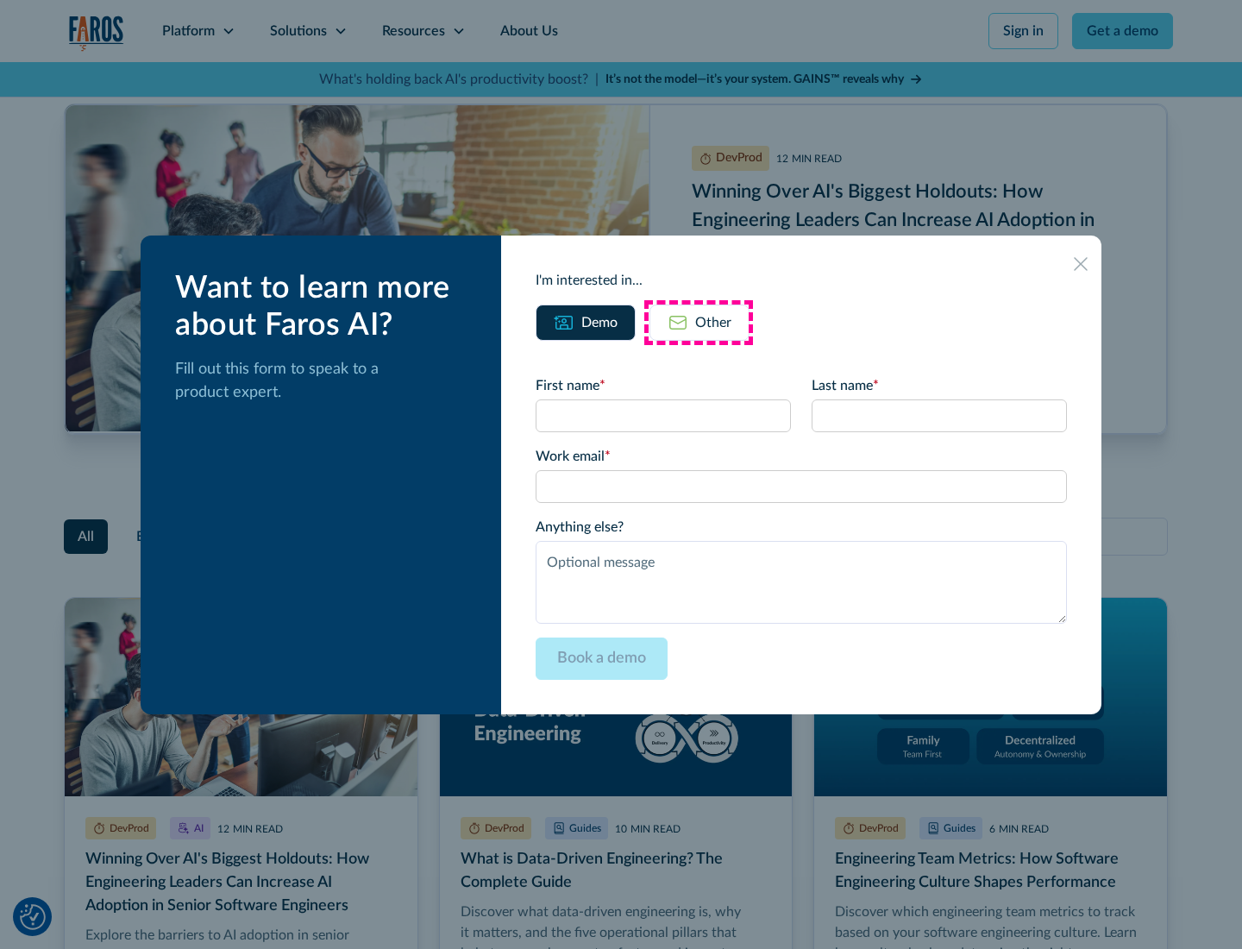
click at [699, 322] on div "Other" at bounding box center [713, 322] width 36 height 21
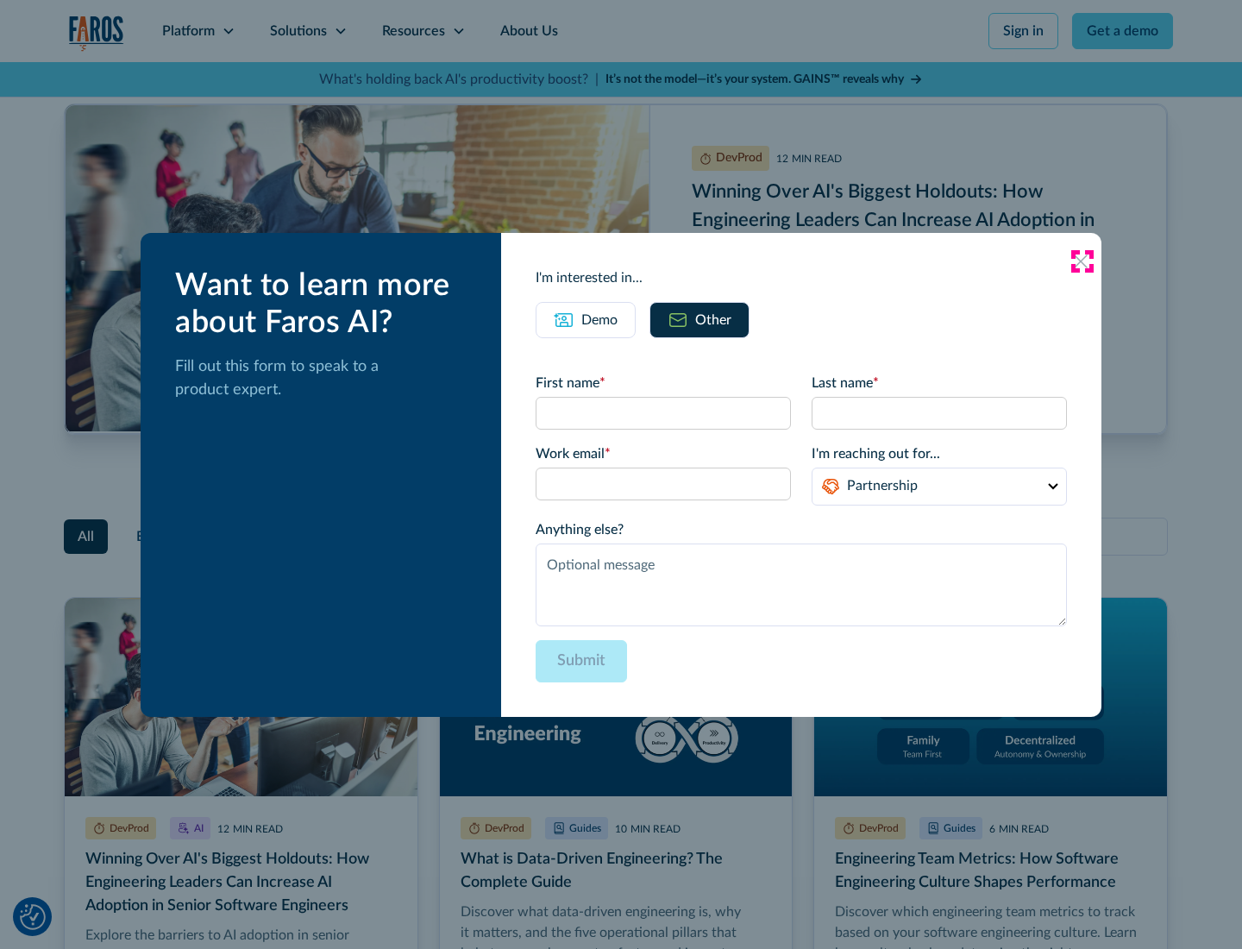
click at [1082, 261] on icon at bounding box center [1081, 262] width 14 height 14
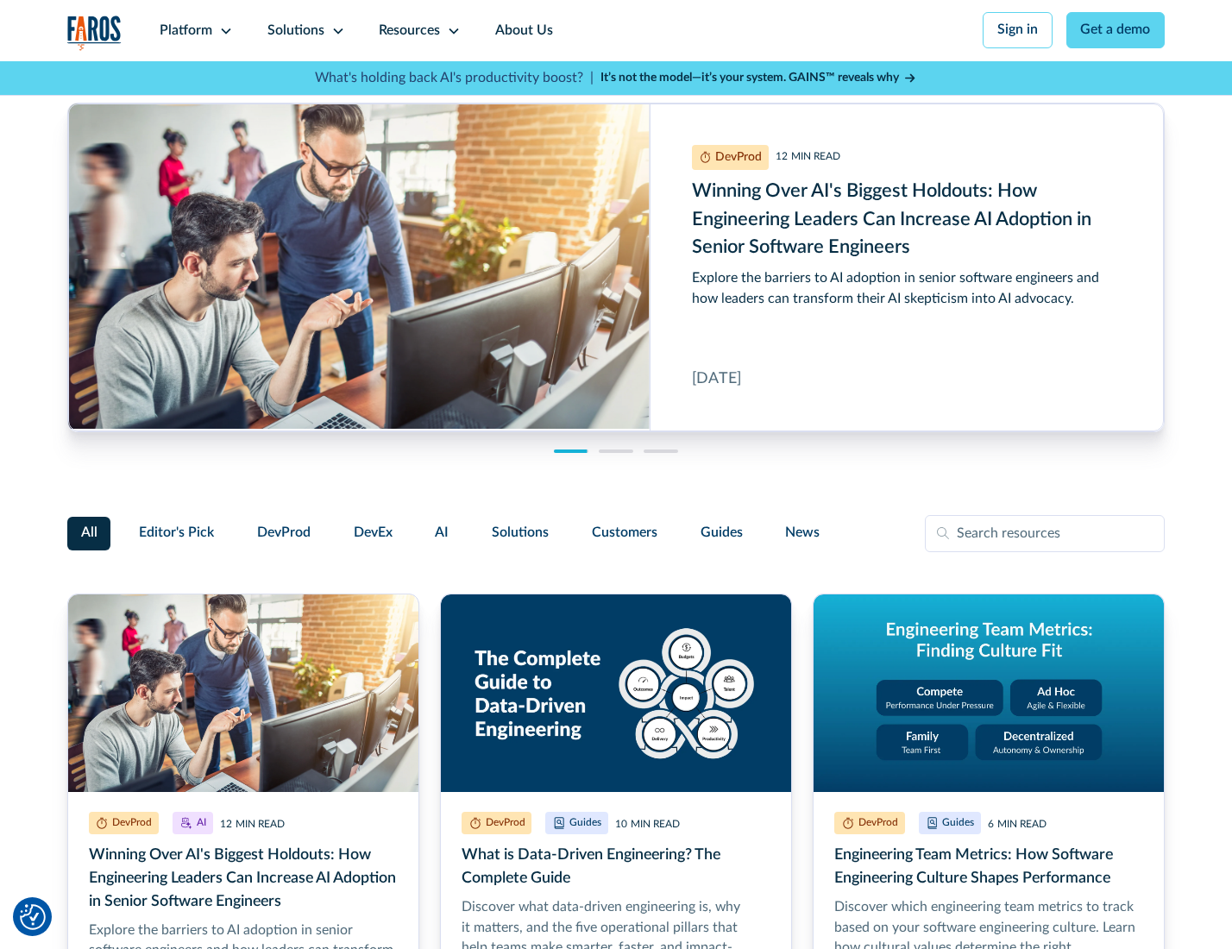
click at [522, 30] on link "About Us" at bounding box center [524, 30] width 92 height 61
